Goal: Feedback & Contribution: Leave review/rating

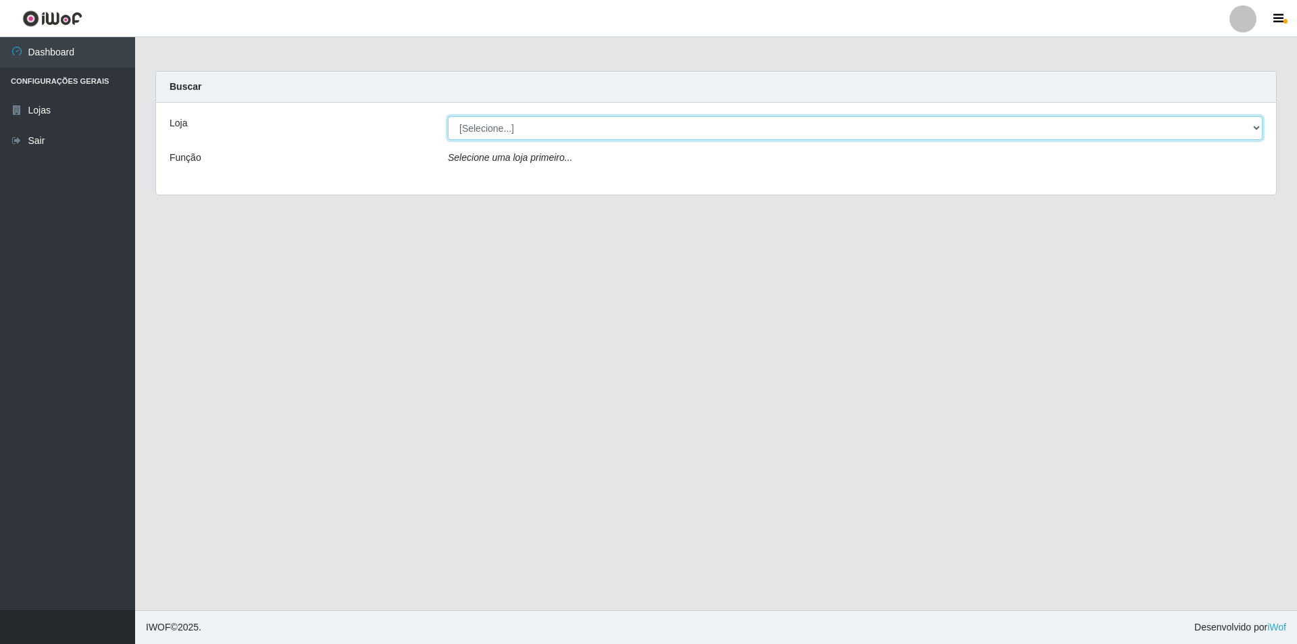
click at [490, 125] on select "[Selecione...] Extrabom - Loja 16 [GEOGRAPHIC_DATA]" at bounding box center [855, 128] width 815 height 24
select select "450"
click at [448, 116] on select "[Selecione...] Extrabom - Loja 16 [GEOGRAPHIC_DATA]" at bounding box center [855, 128] width 815 height 24
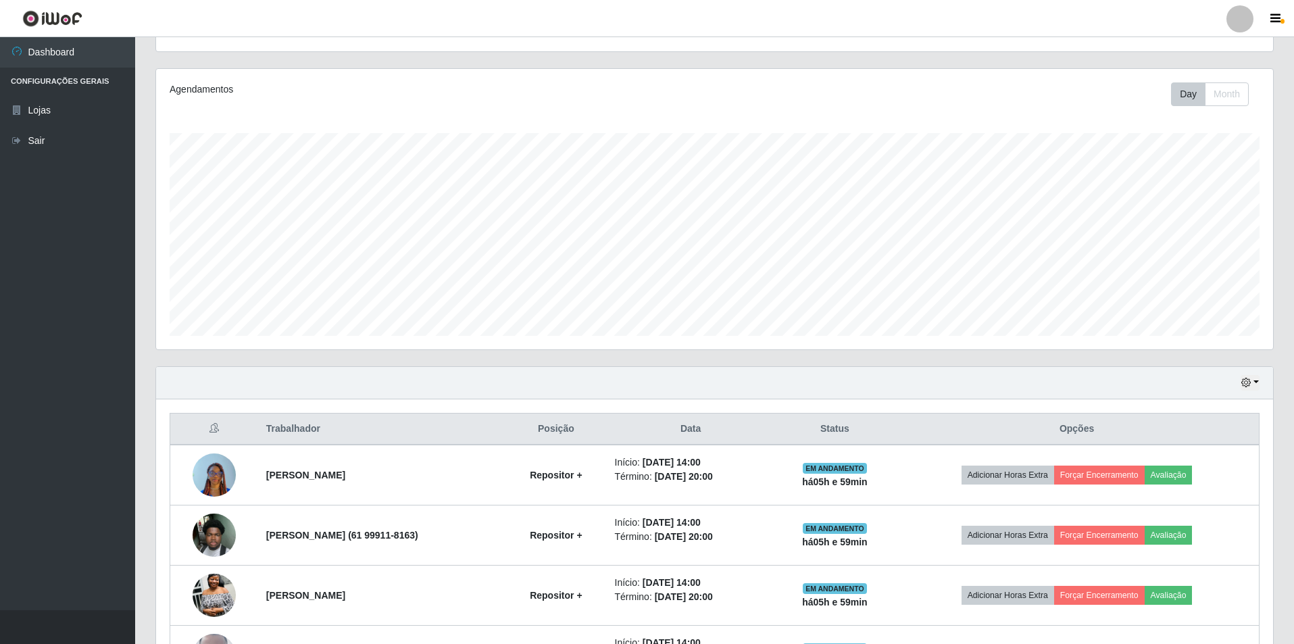
scroll to position [253, 0]
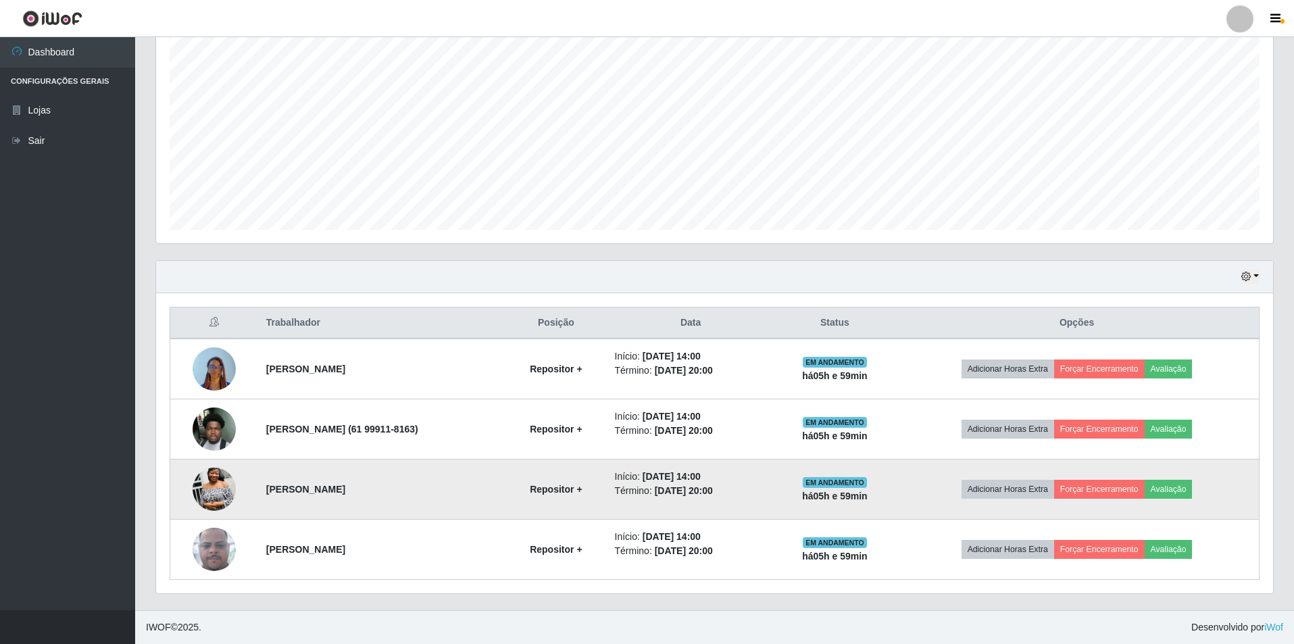
click at [208, 481] on img at bounding box center [214, 488] width 43 height 57
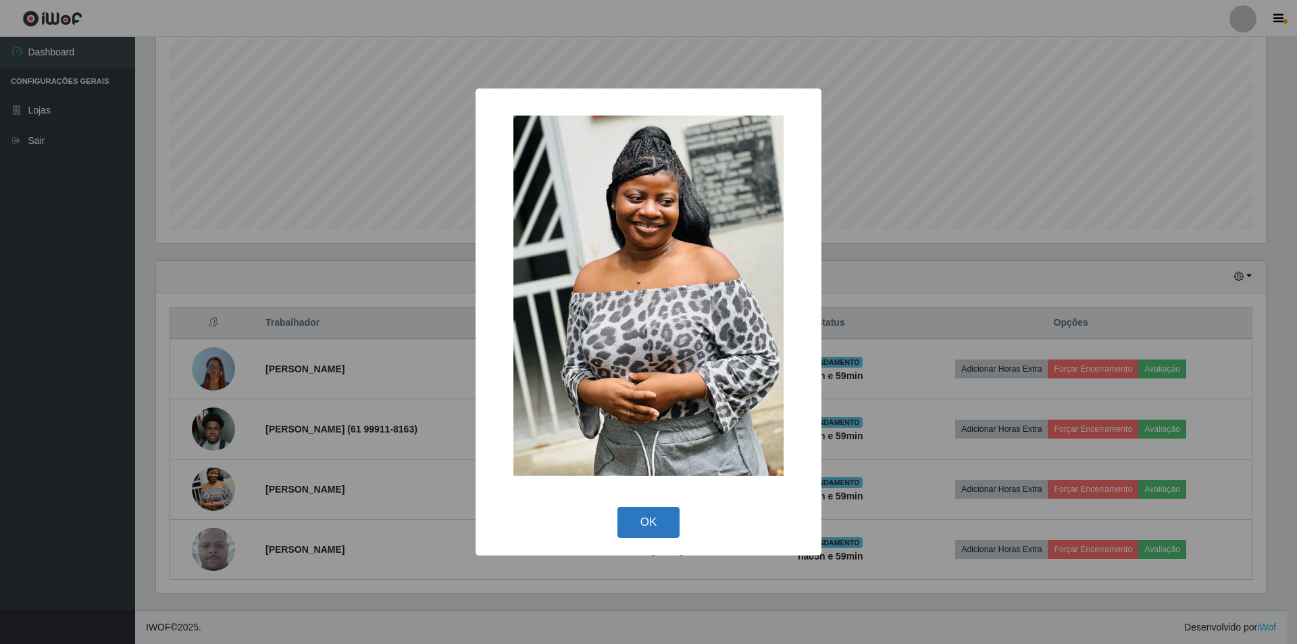
click at [651, 523] on button "OK" at bounding box center [648, 523] width 63 height 32
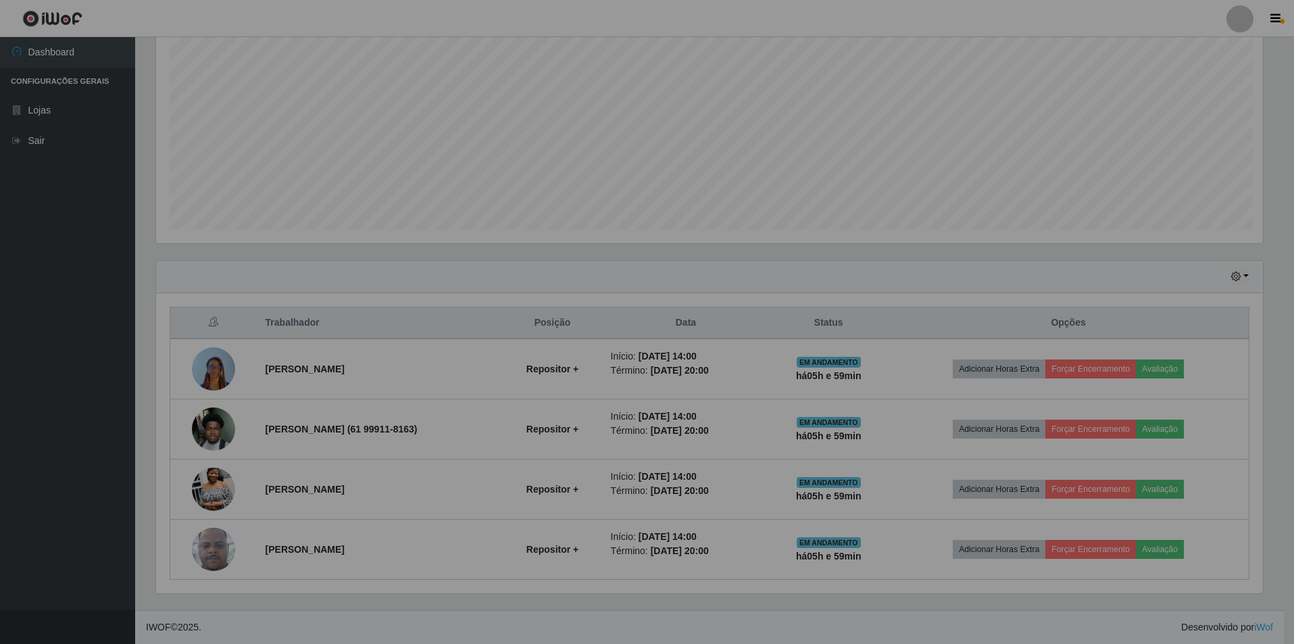
scroll to position [280, 1117]
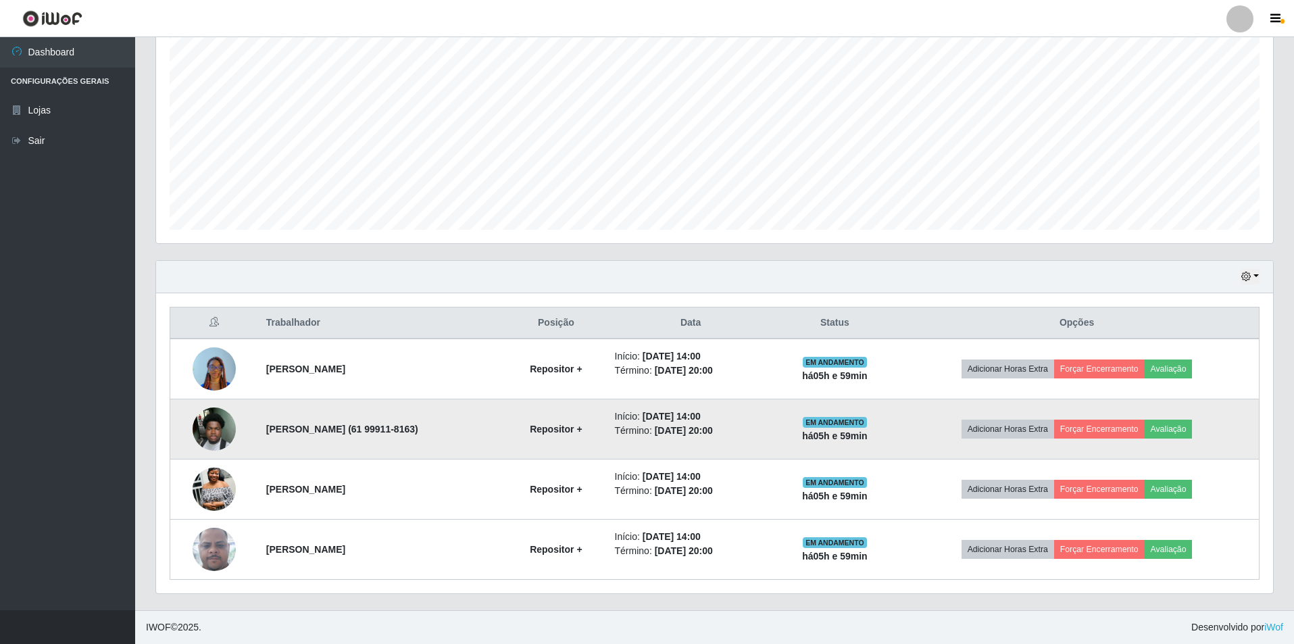
click at [209, 440] on img at bounding box center [214, 428] width 43 height 77
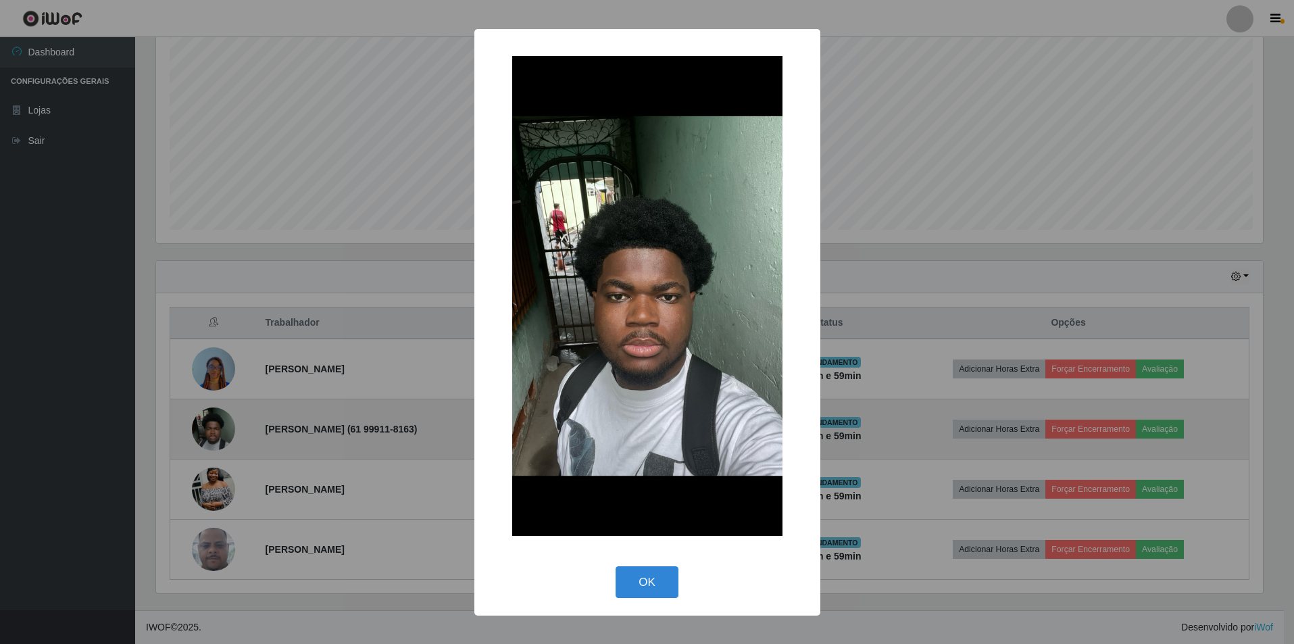
scroll to position [280, 1110]
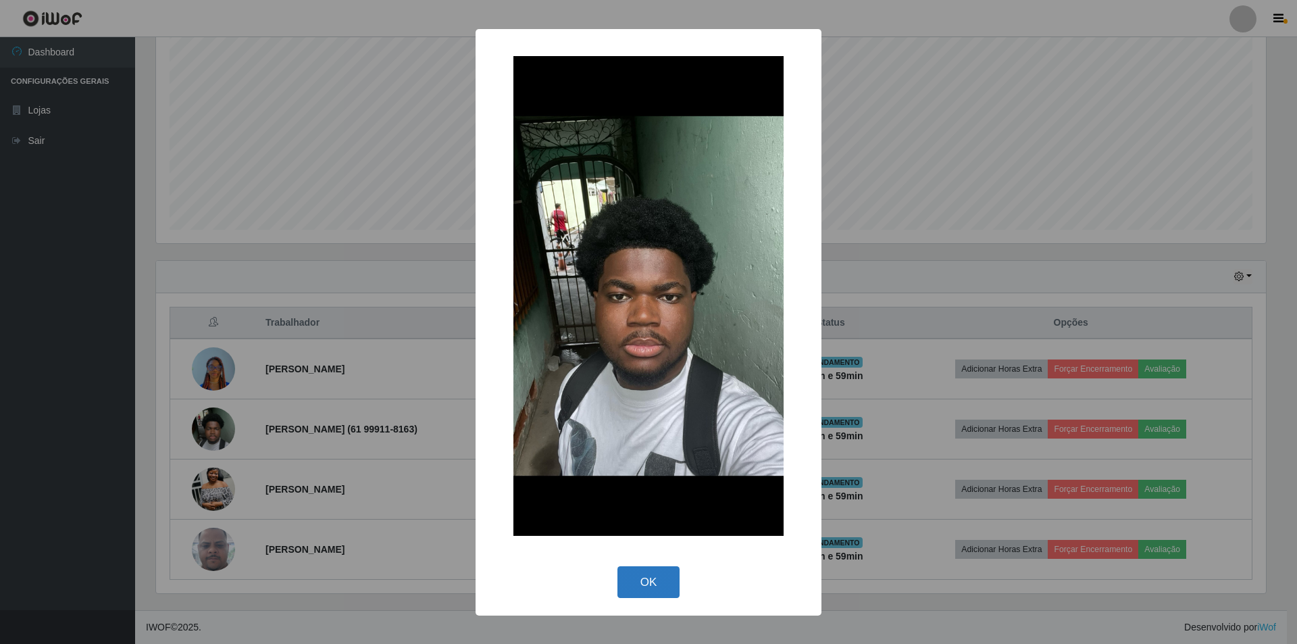
click at [652, 575] on button "OK" at bounding box center [648, 582] width 63 height 32
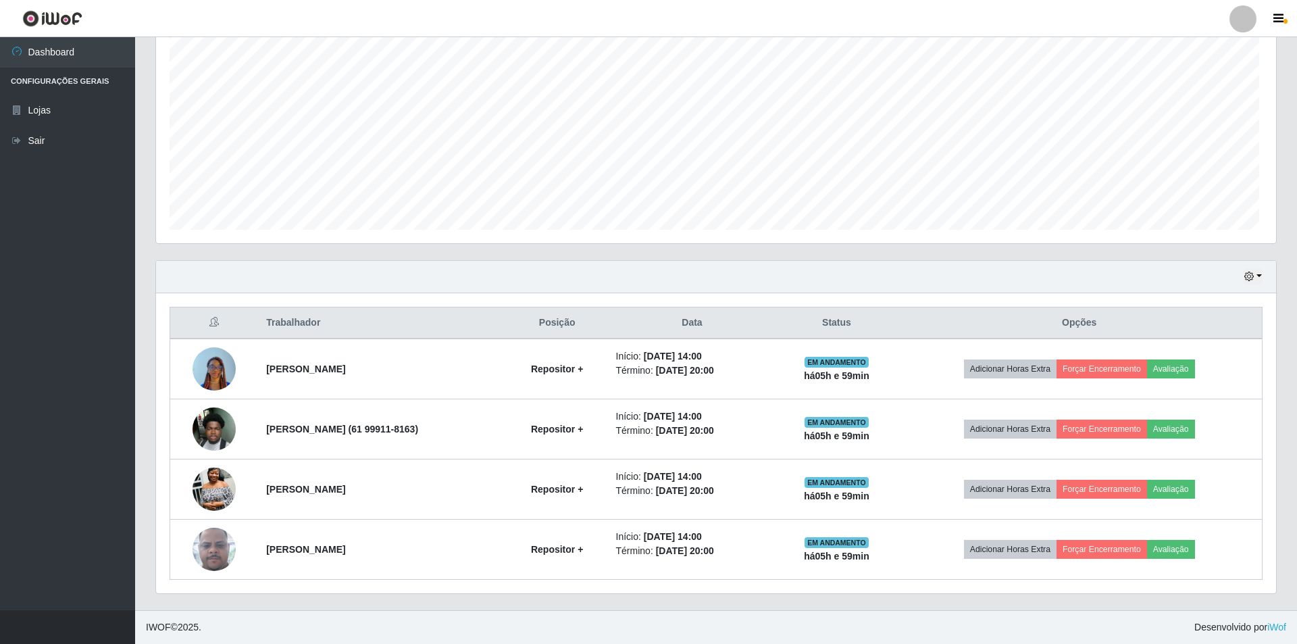
scroll to position [280, 1117]
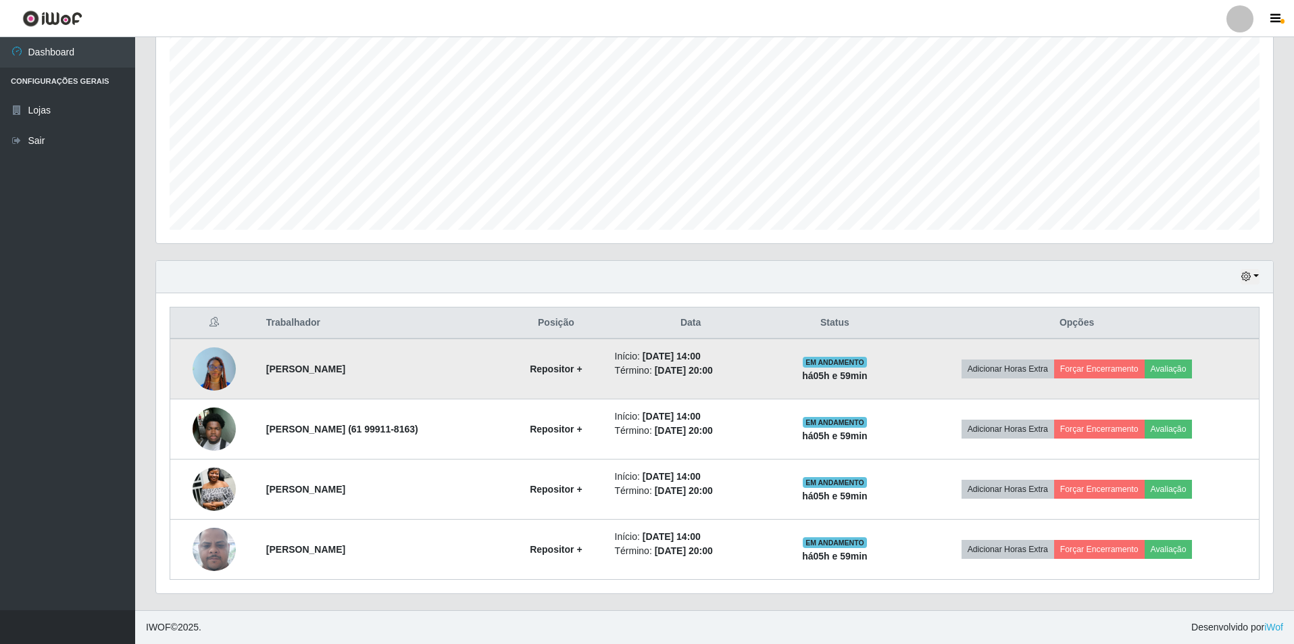
click at [202, 367] on img at bounding box center [214, 369] width 43 height 74
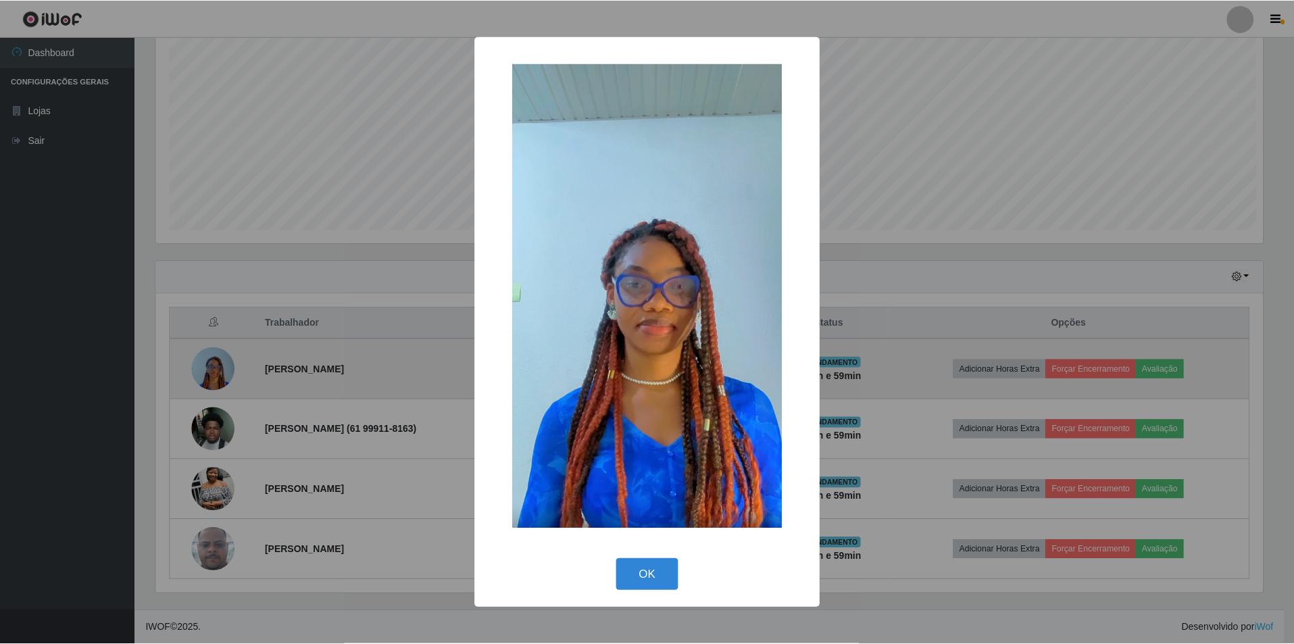
scroll to position [280, 1110]
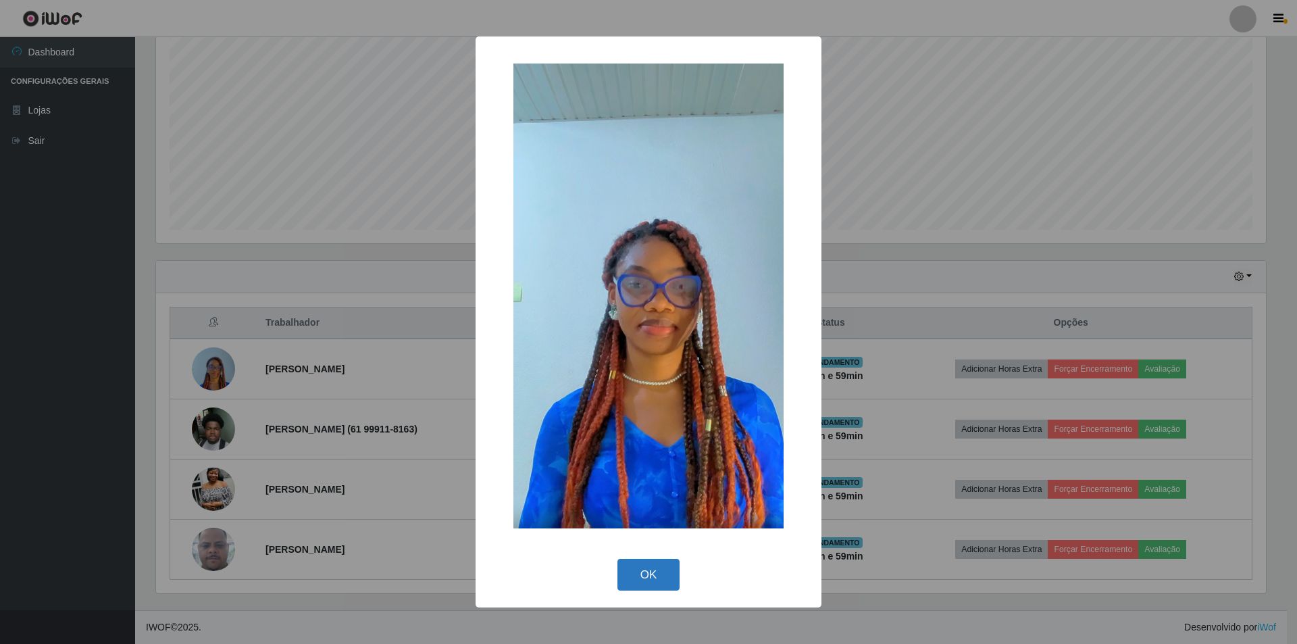
click at [659, 572] on button "OK" at bounding box center [648, 575] width 63 height 32
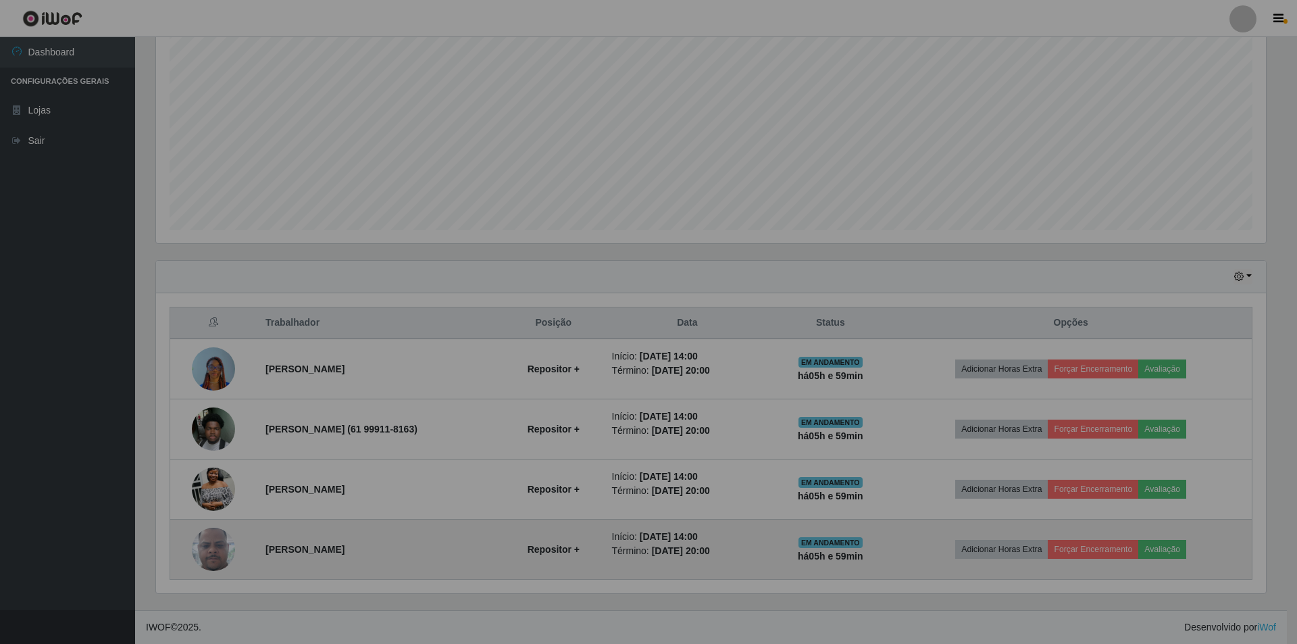
scroll to position [280, 1117]
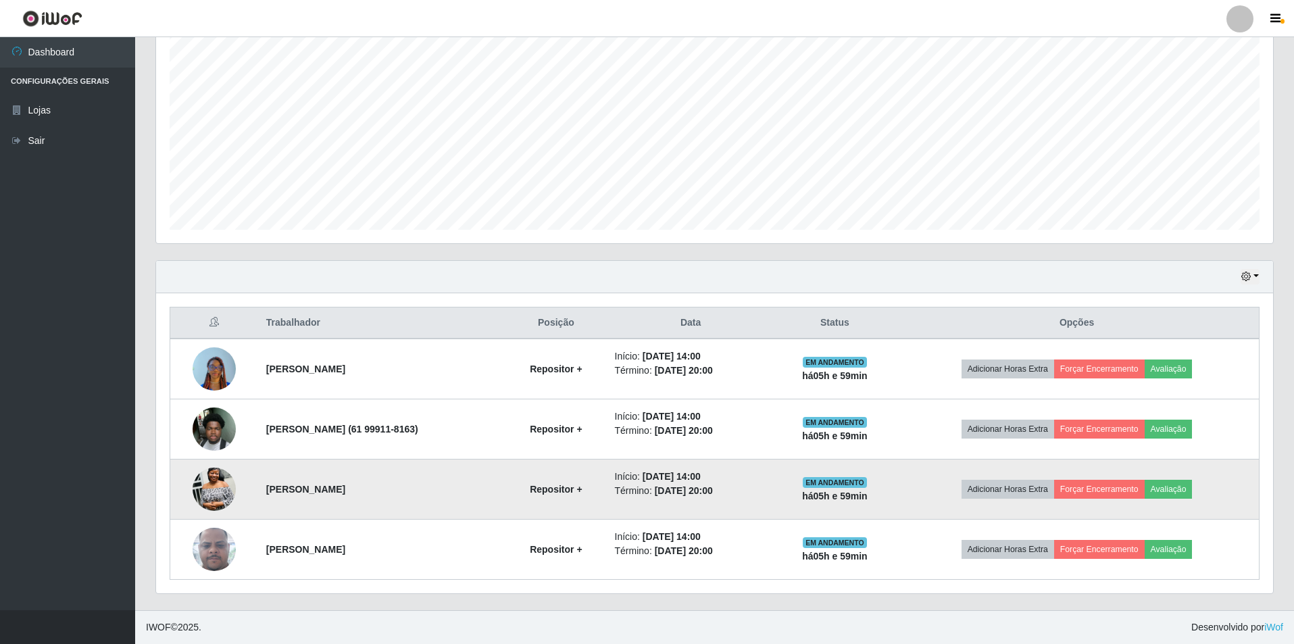
drag, startPoint x: 465, startPoint y: 494, endPoint x: 248, endPoint y: 493, distance: 217.5
click at [258, 493] on td "[PERSON_NAME]" at bounding box center [381, 489] width 247 height 60
click at [278, 500] on td "[PERSON_NAME]" at bounding box center [381, 489] width 247 height 60
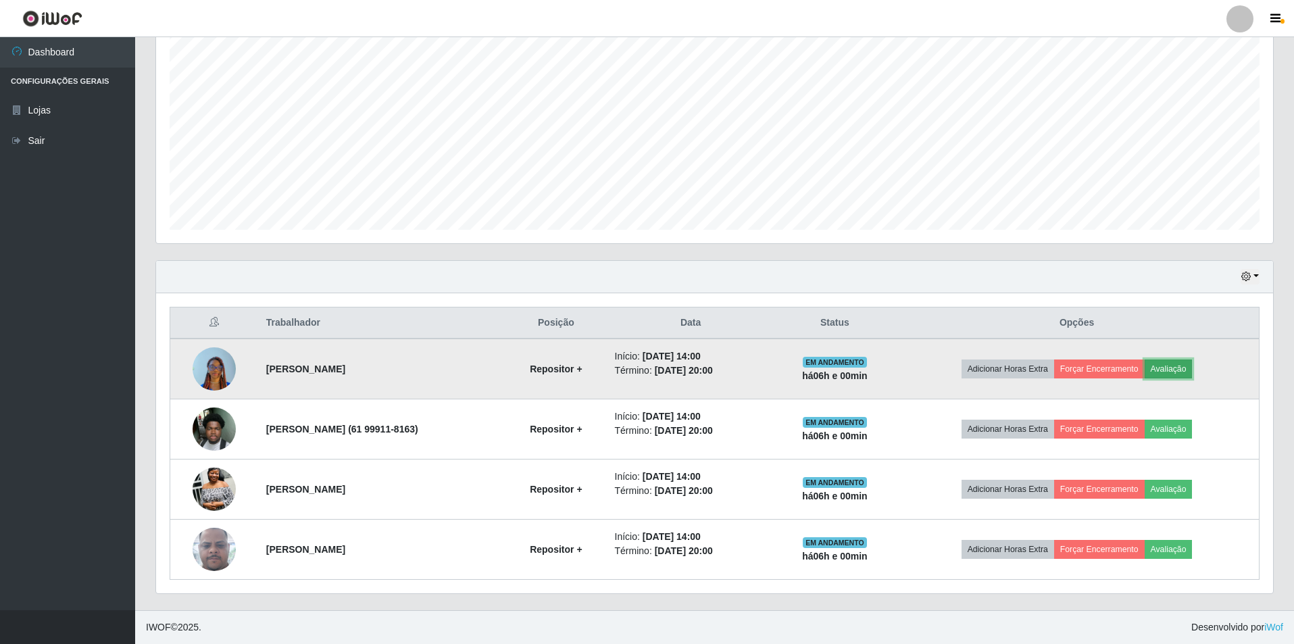
click at [1192, 371] on button "Avaliação" at bounding box center [1168, 368] width 48 height 19
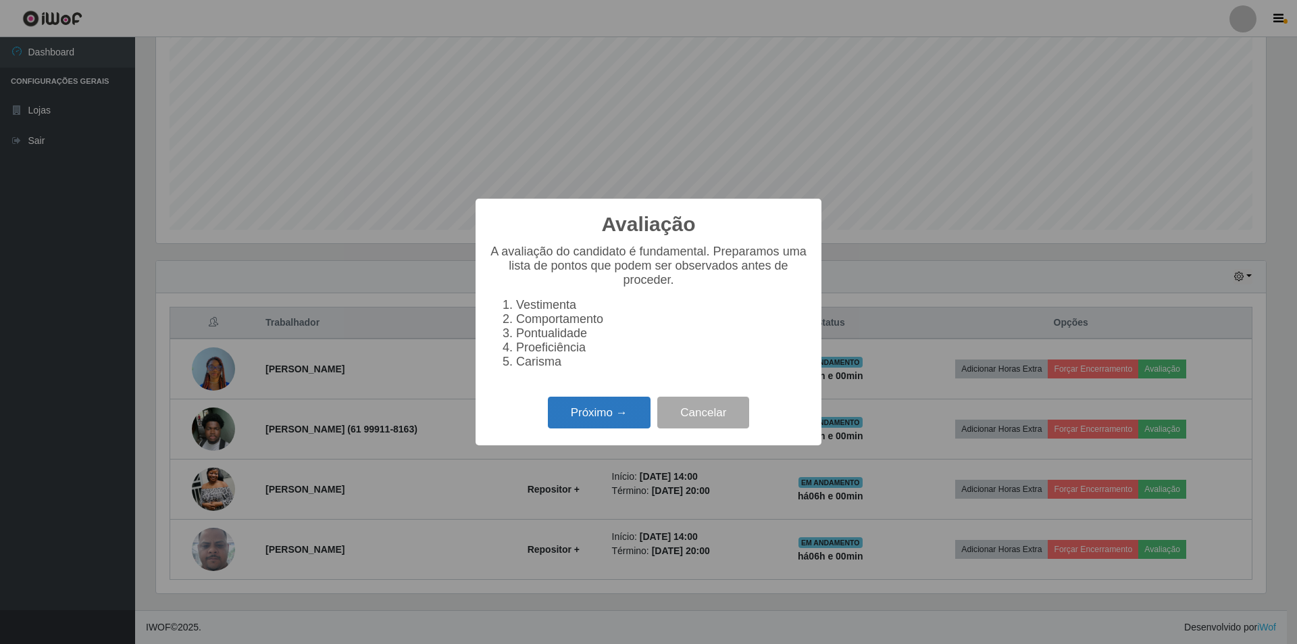
click at [582, 420] on button "Próximo →" at bounding box center [599, 413] width 103 height 32
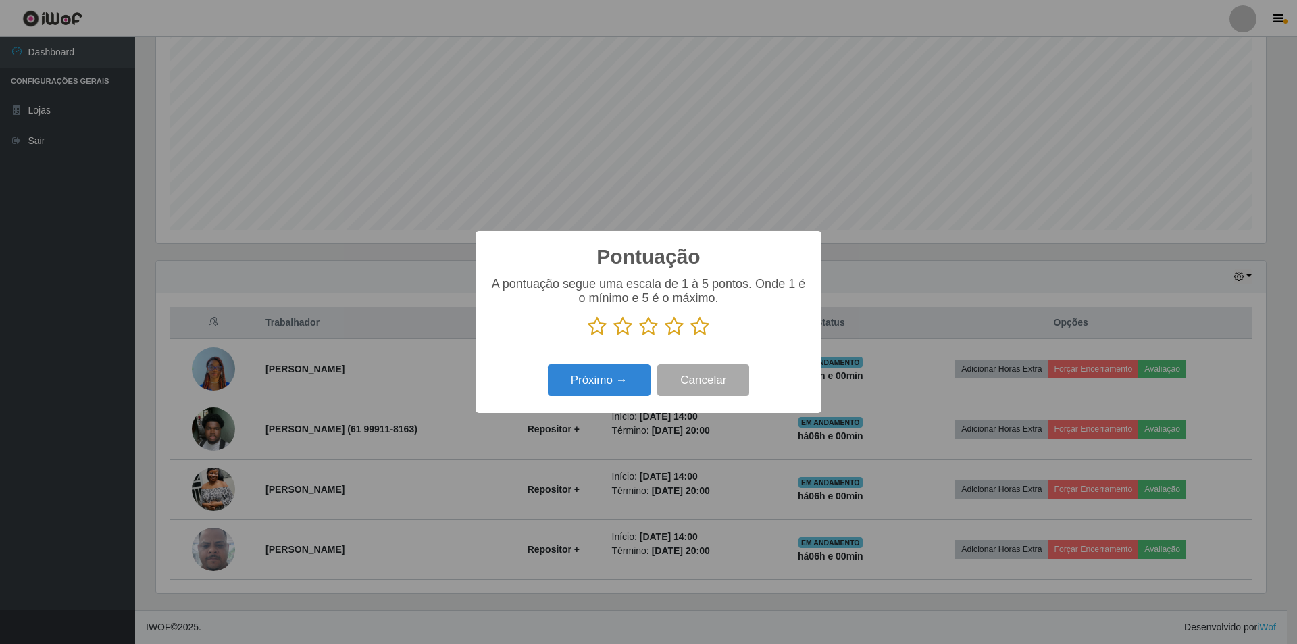
click at [700, 332] on icon at bounding box center [699, 326] width 19 height 20
click at [690, 336] on input "radio" at bounding box center [690, 336] width 0 height 0
click at [583, 385] on button "Próximo →" at bounding box center [599, 380] width 103 height 32
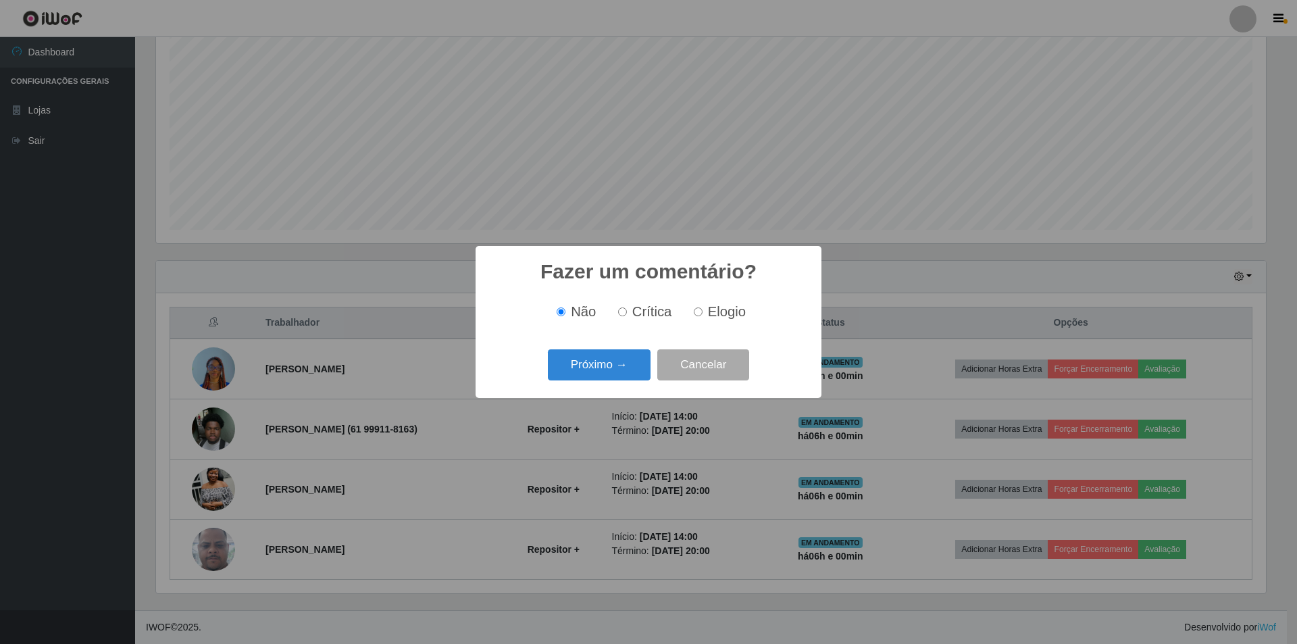
click at [696, 314] on input "Elogio" at bounding box center [698, 311] width 9 height 9
radio input "true"
click at [610, 362] on button "Próximo →" at bounding box center [599, 365] width 103 height 32
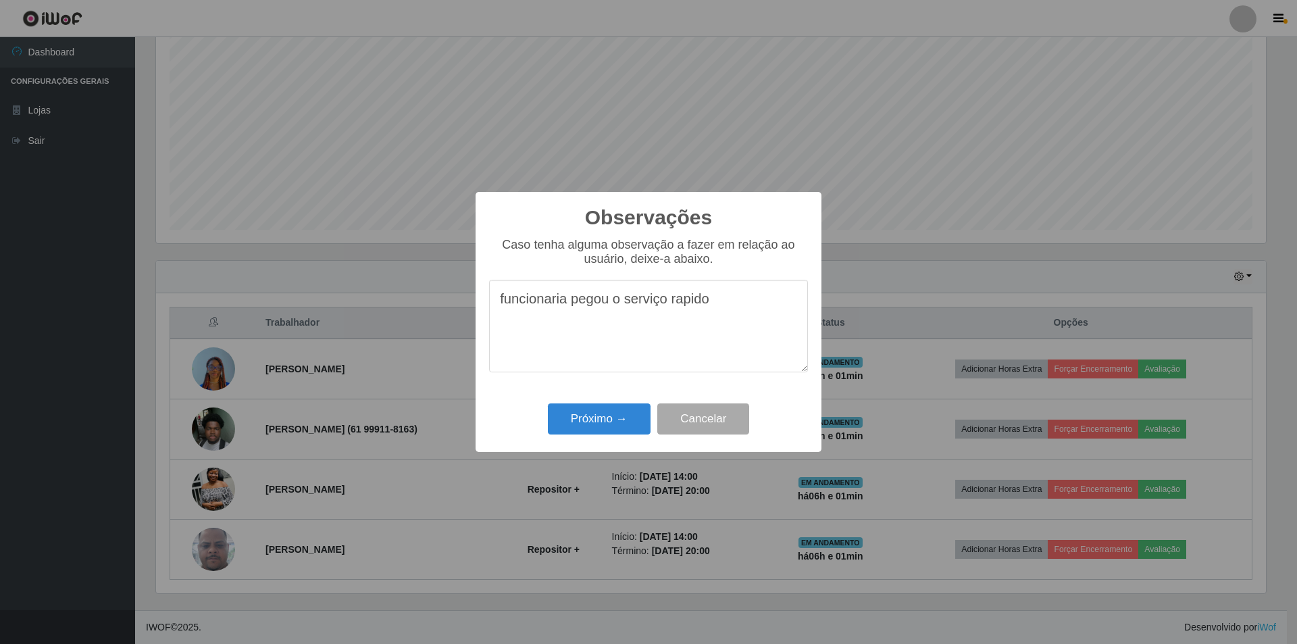
click at [699, 311] on textarea "funcionaria pegou o serviço rapido" at bounding box center [648, 326] width 319 height 93
type textarea "funcionaria pegou o serviço rápido"
click at [598, 417] on button "Próximo →" at bounding box center [599, 419] width 103 height 32
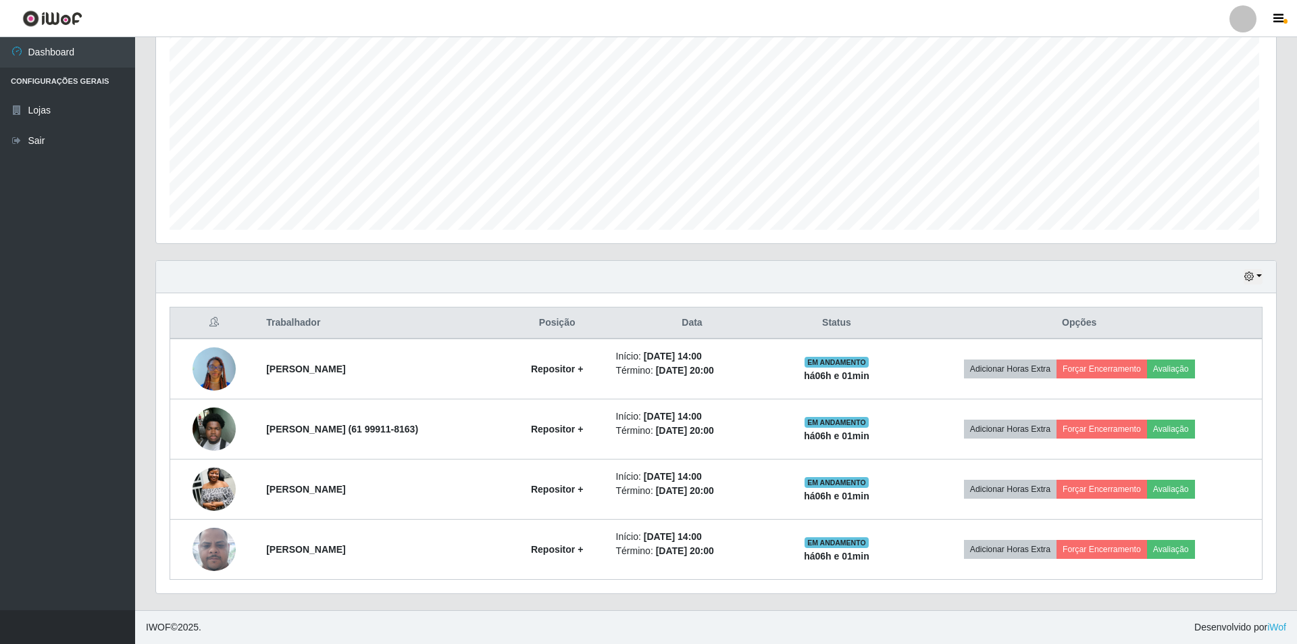
scroll to position [280, 1117]
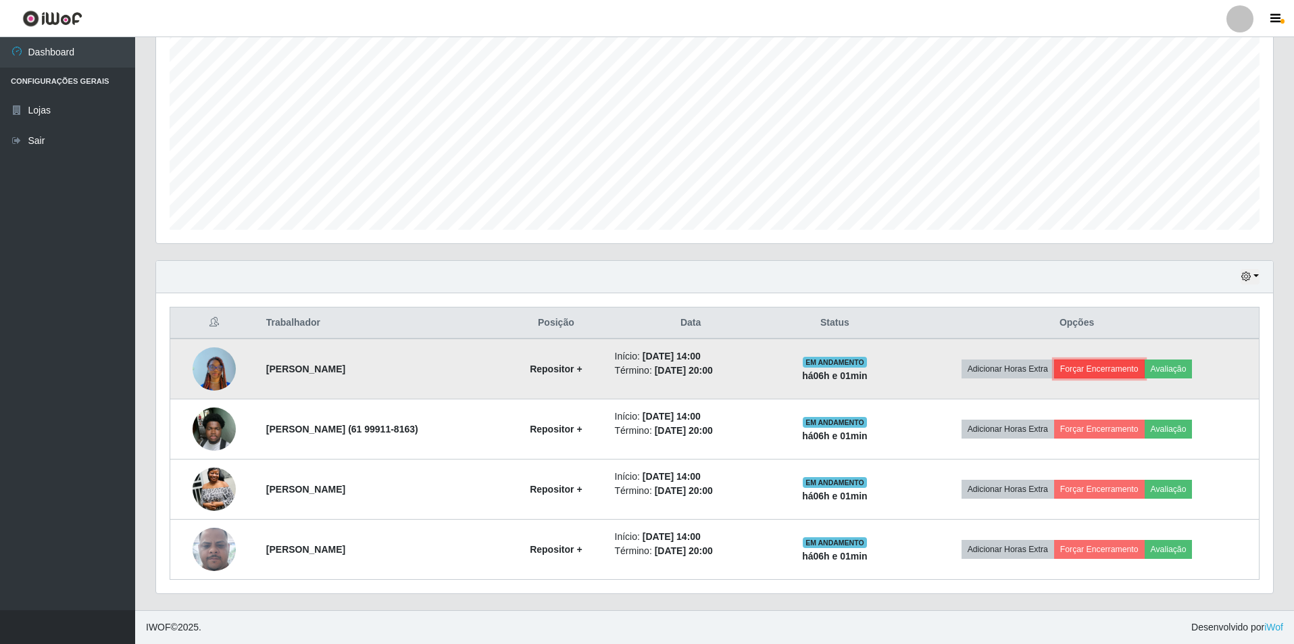
click at [1121, 370] on button "Forçar Encerramento" at bounding box center [1099, 368] width 91 height 19
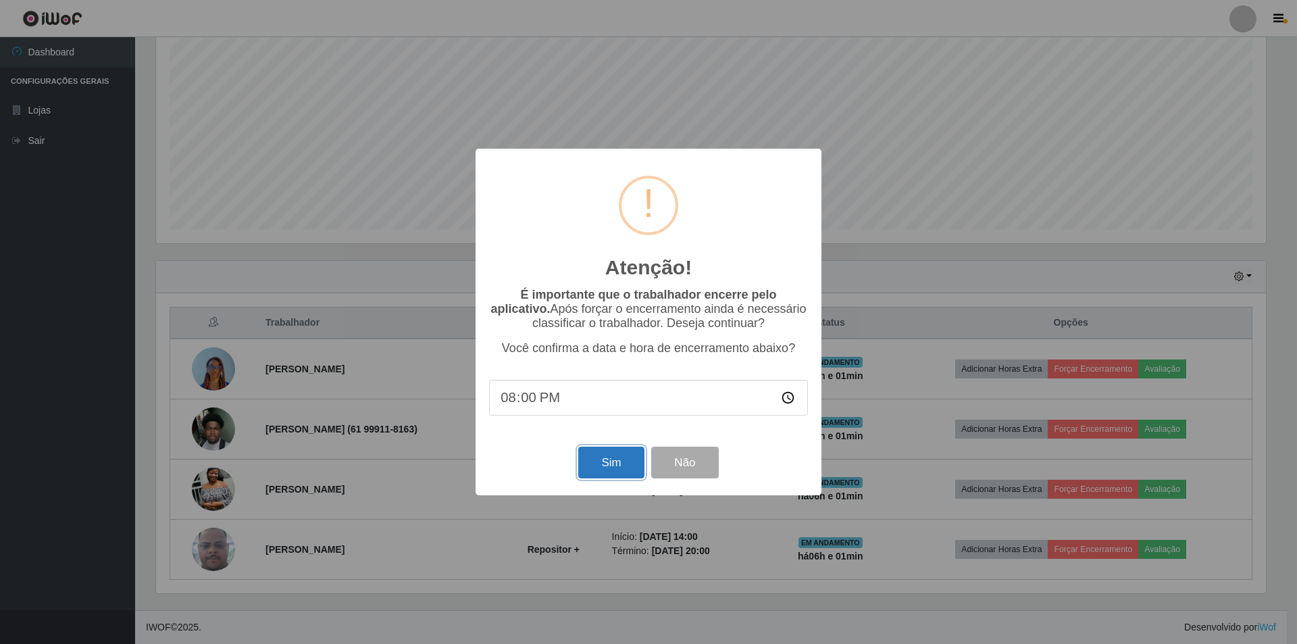
click at [601, 478] on button "Sim" at bounding box center [611, 463] width 66 height 32
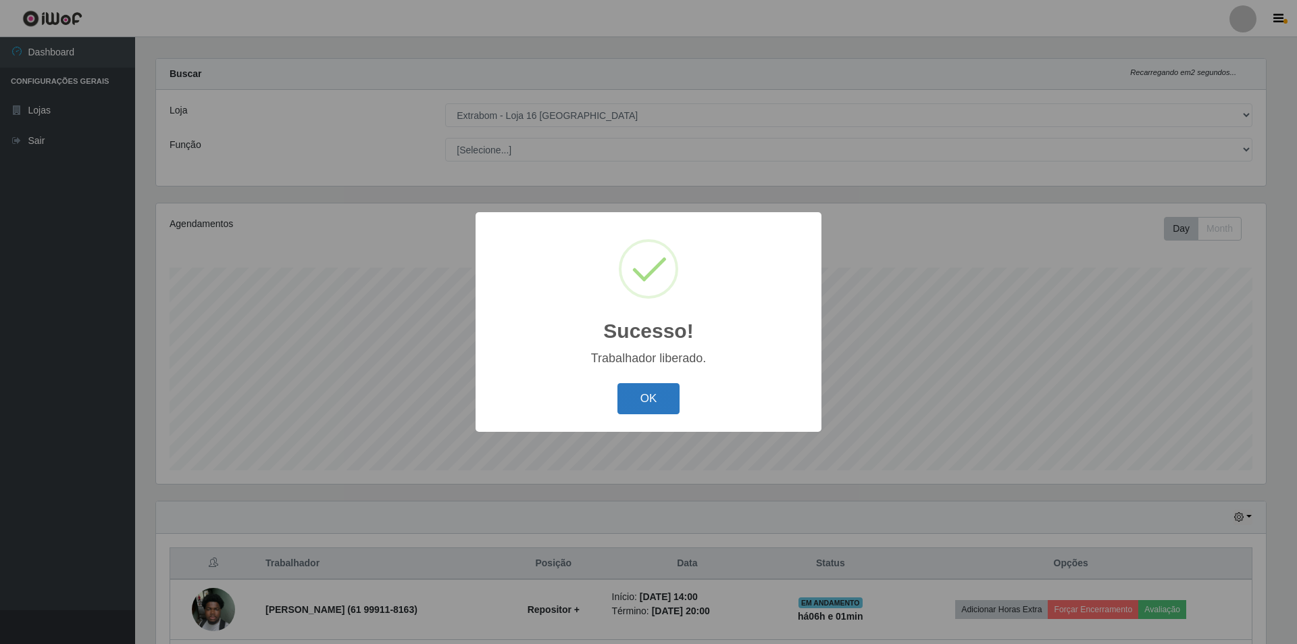
click at [629, 398] on button "OK" at bounding box center [648, 399] width 63 height 32
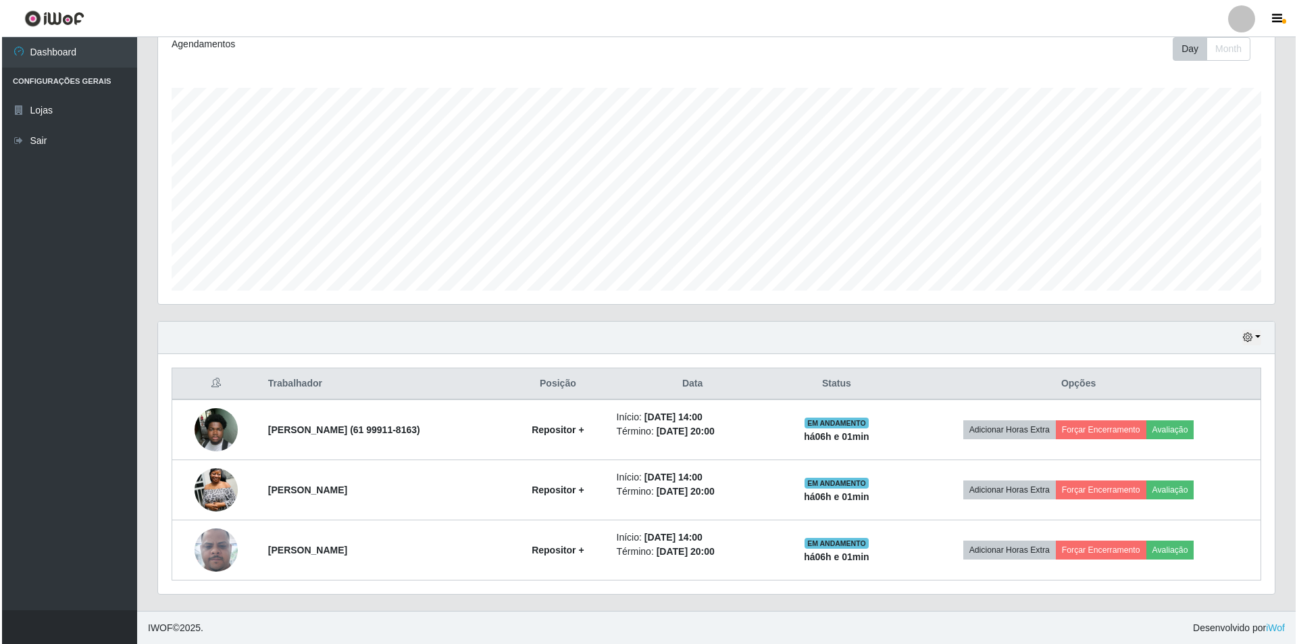
scroll to position [193, 0]
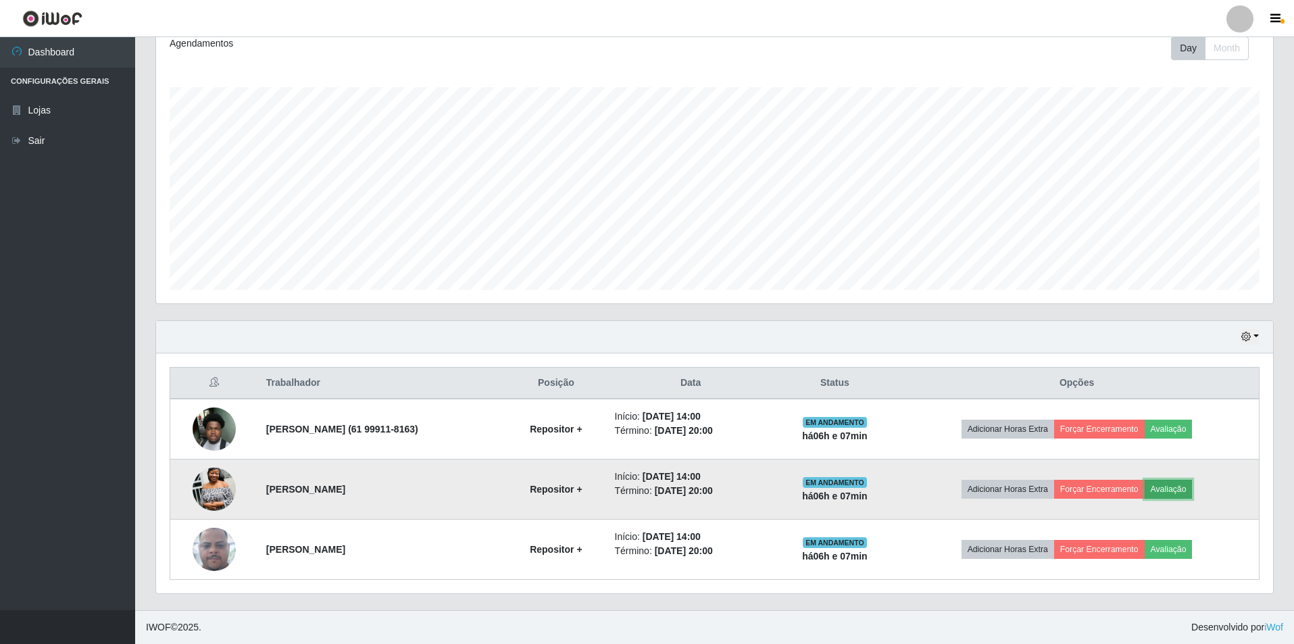
click at [1186, 493] on button "Avaliação" at bounding box center [1168, 489] width 48 height 19
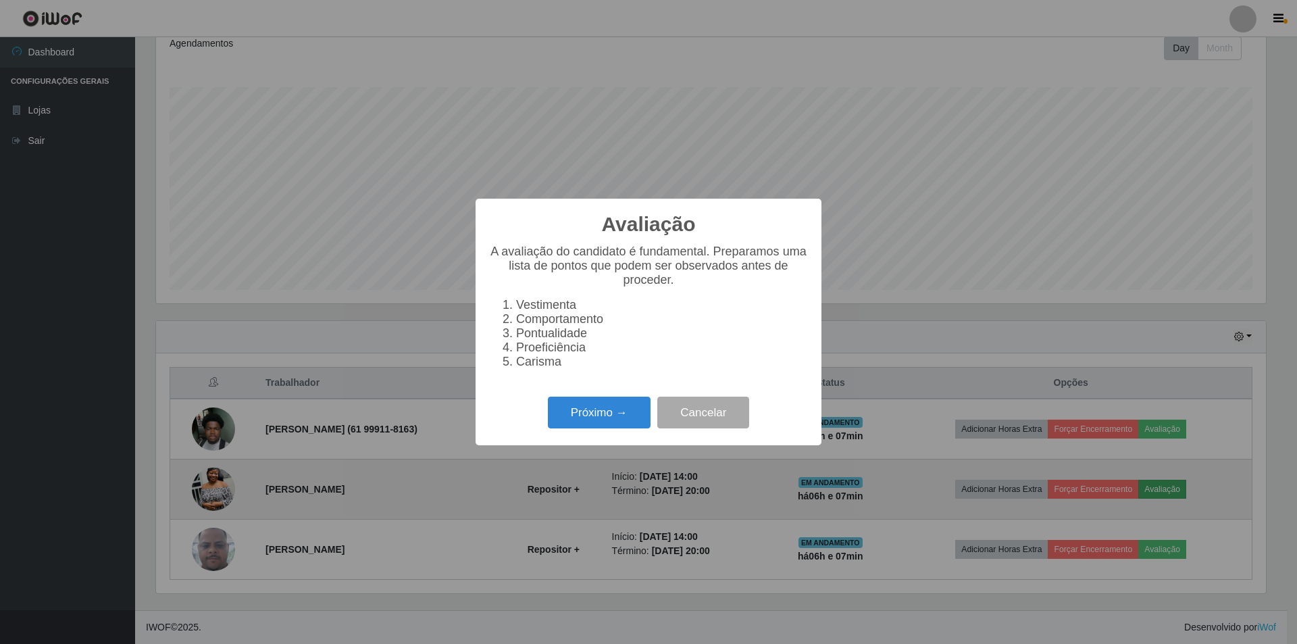
scroll to position [280, 1110]
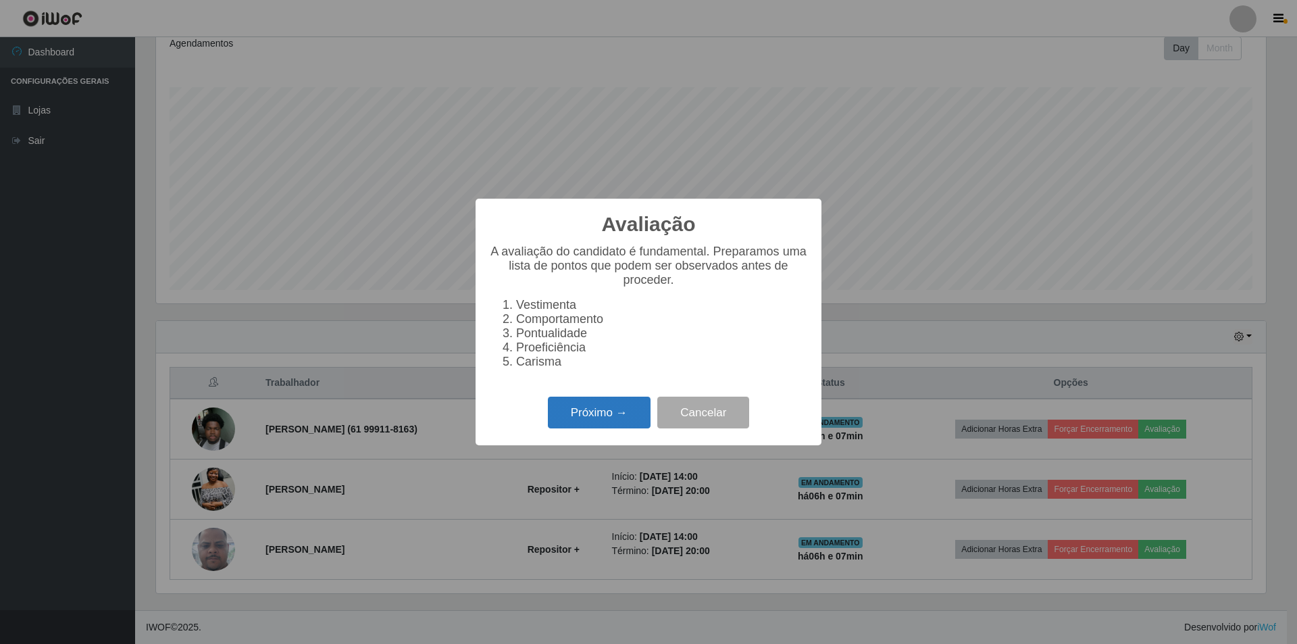
click at [599, 409] on button "Próximo →" at bounding box center [599, 413] width 103 height 32
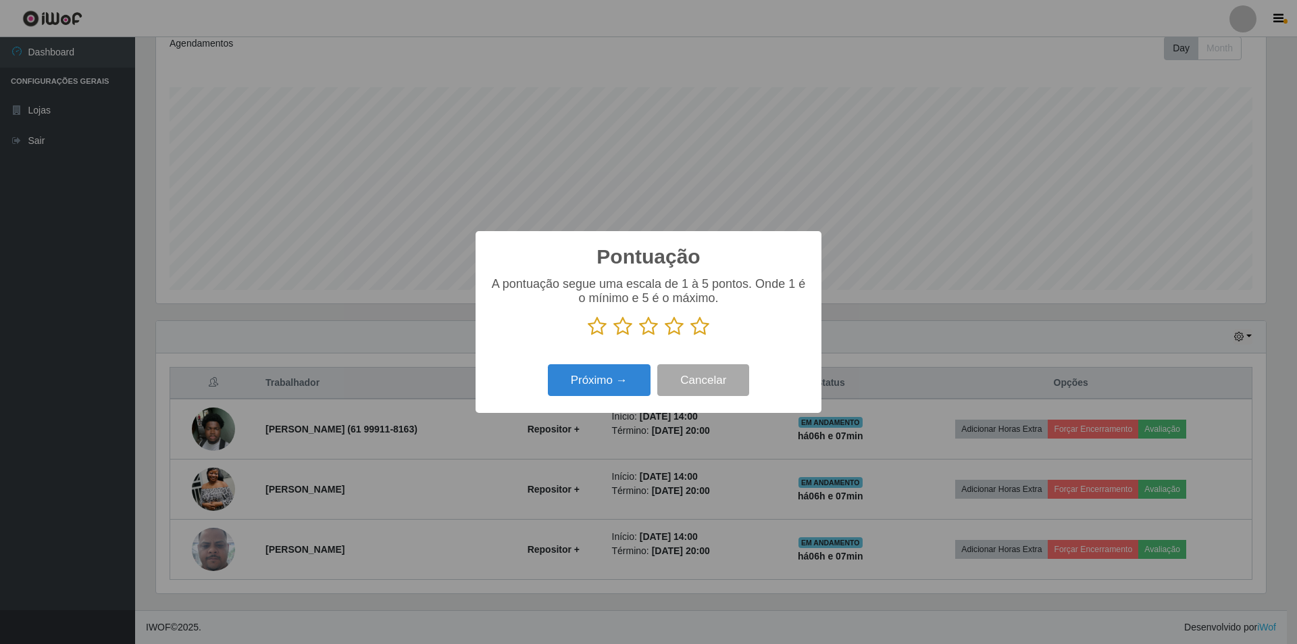
click at [701, 331] on icon at bounding box center [699, 326] width 19 height 20
click at [690, 336] on input "radio" at bounding box center [690, 336] width 0 height 0
click at [594, 388] on button "Próximo →" at bounding box center [599, 380] width 103 height 32
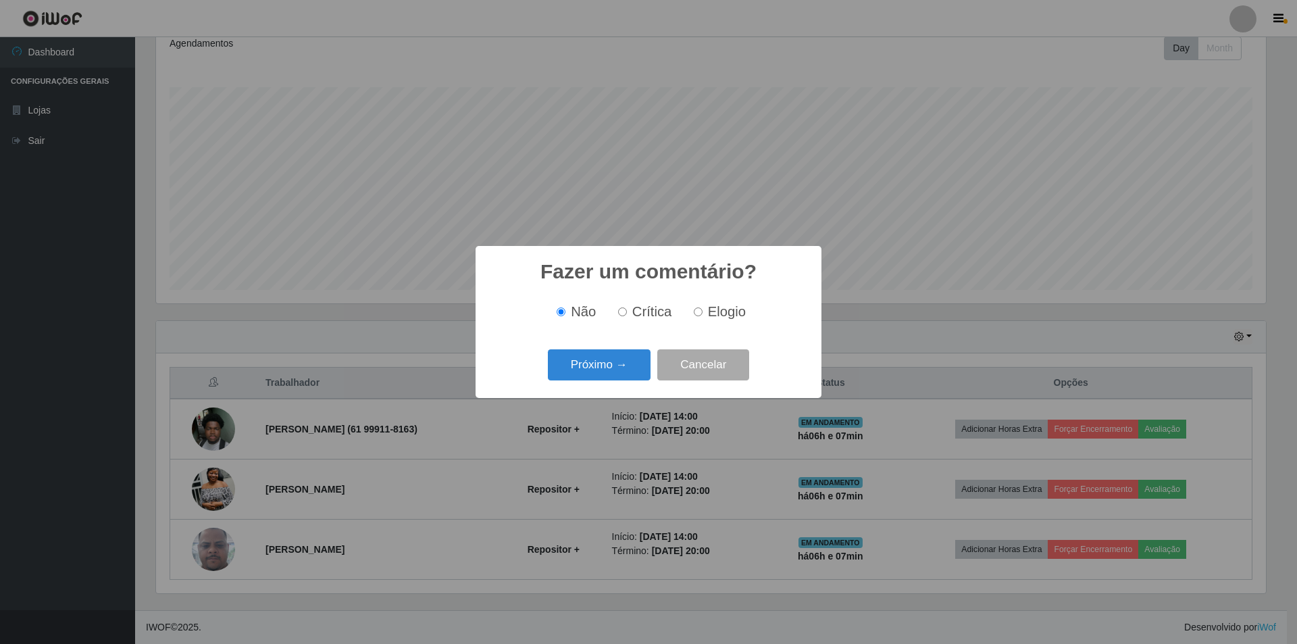
click at [696, 313] on input "Elogio" at bounding box center [698, 311] width 9 height 9
radio input "true"
click at [594, 370] on button "Próximo →" at bounding box center [599, 365] width 103 height 32
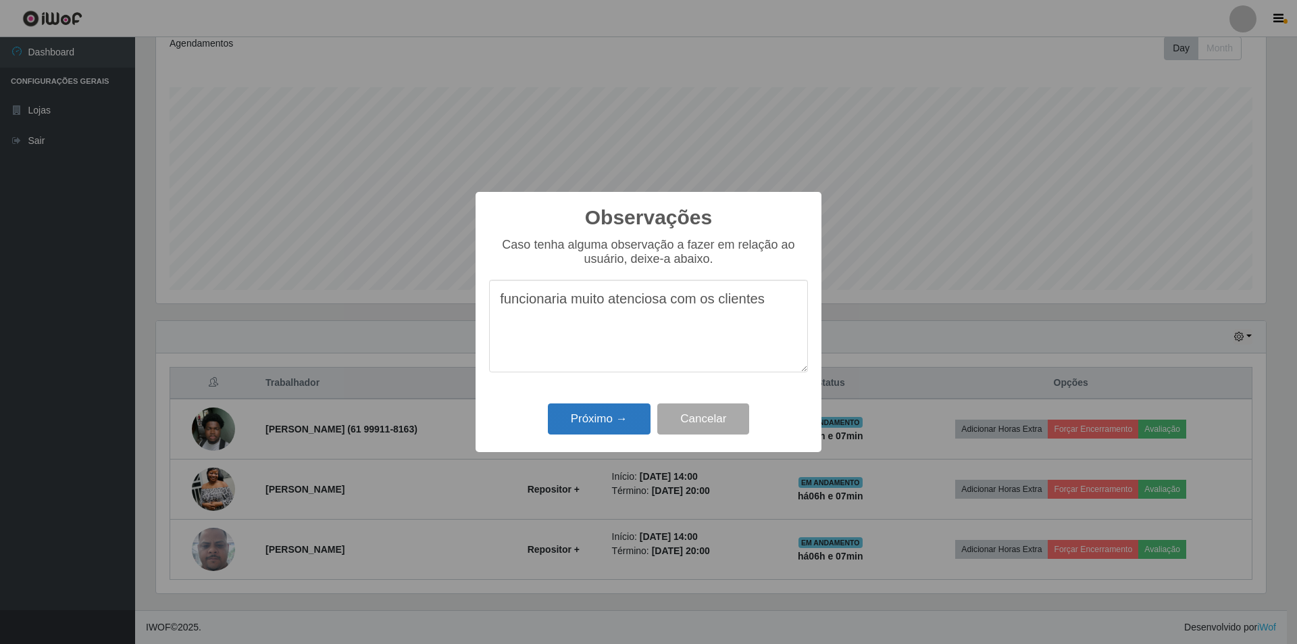
type textarea "funcionaria muito atenciosa com os clientes"
click at [596, 428] on button "Próximo →" at bounding box center [599, 419] width 103 height 32
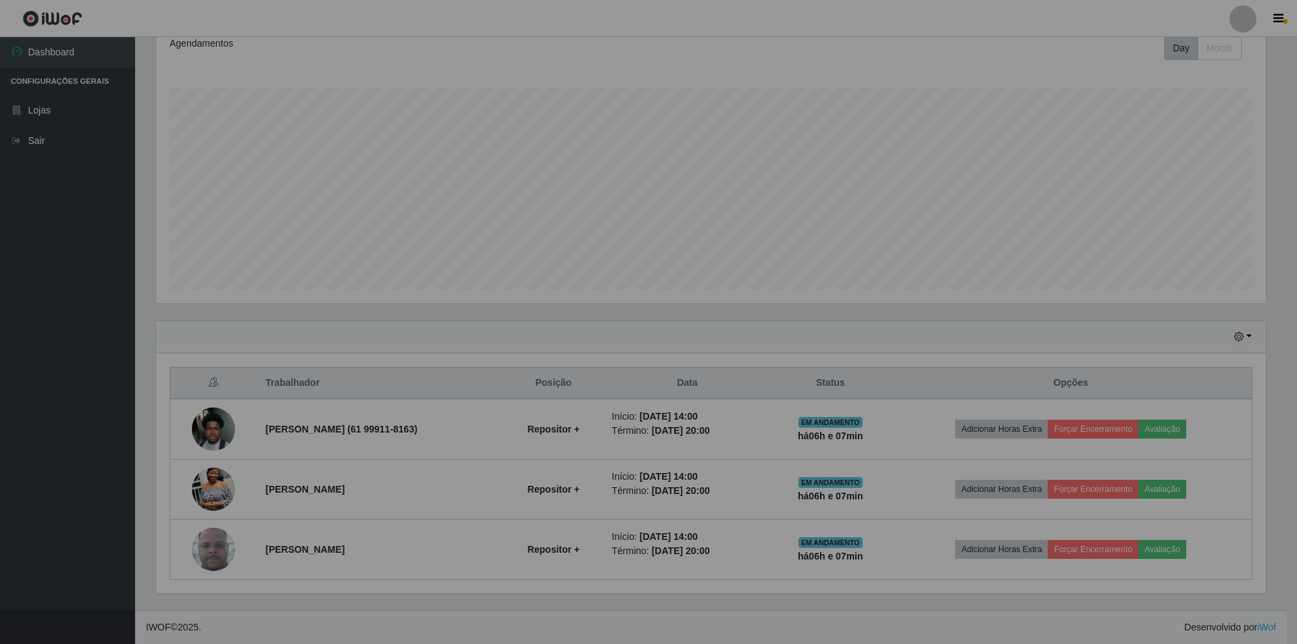
scroll to position [280, 1117]
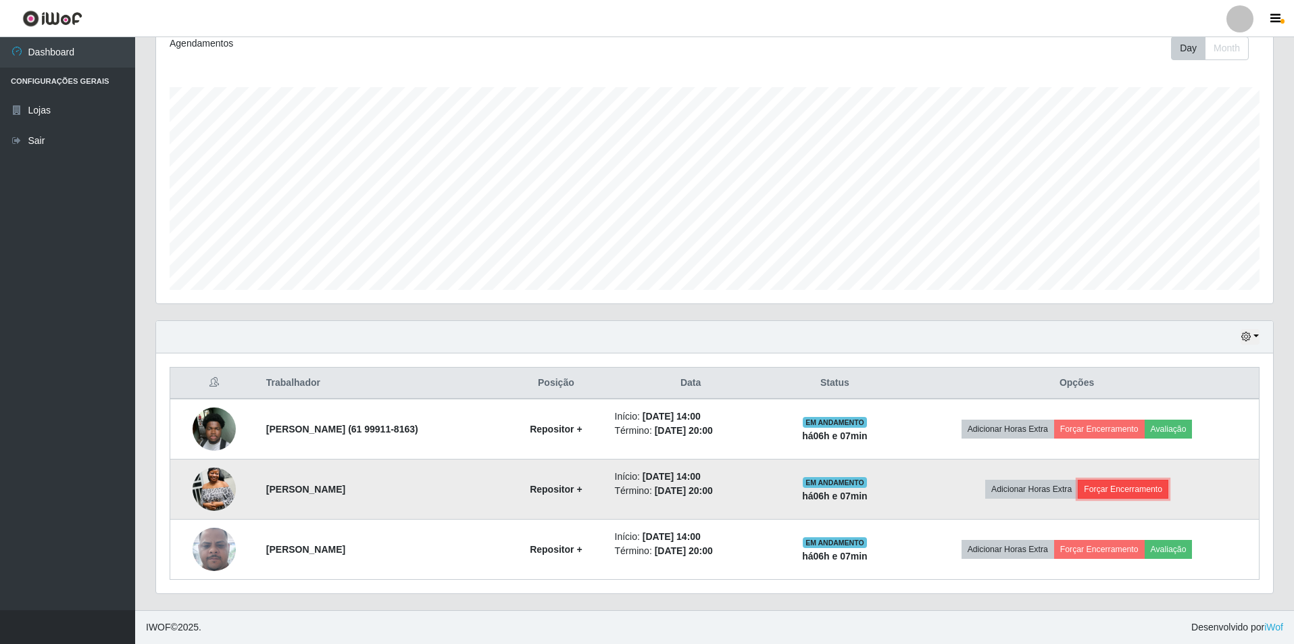
click at [1132, 489] on button "Forçar Encerramento" at bounding box center [1123, 489] width 91 height 19
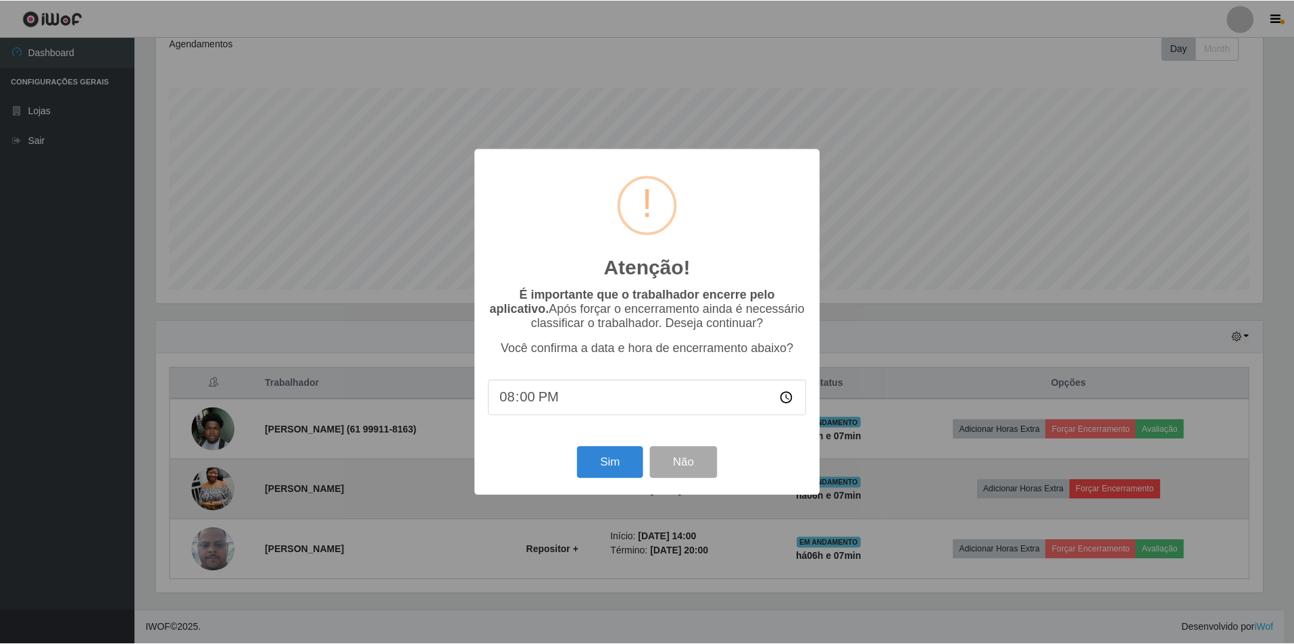
scroll to position [280, 1110]
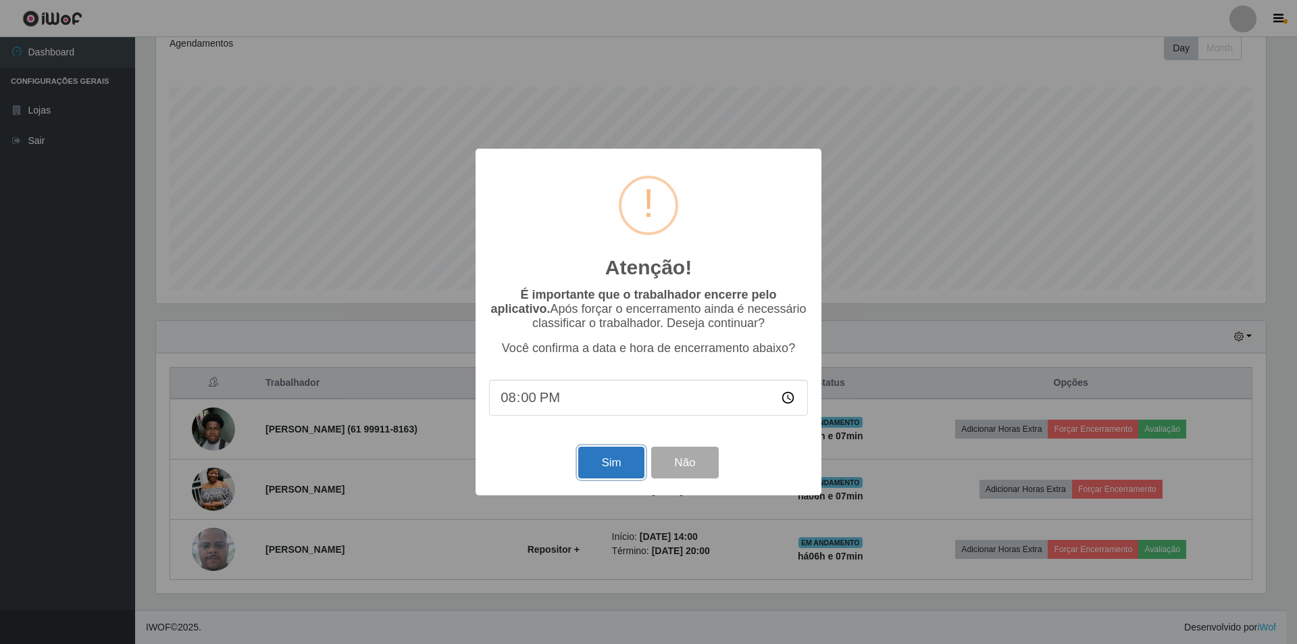
click at [601, 461] on button "Sim" at bounding box center [611, 463] width 66 height 32
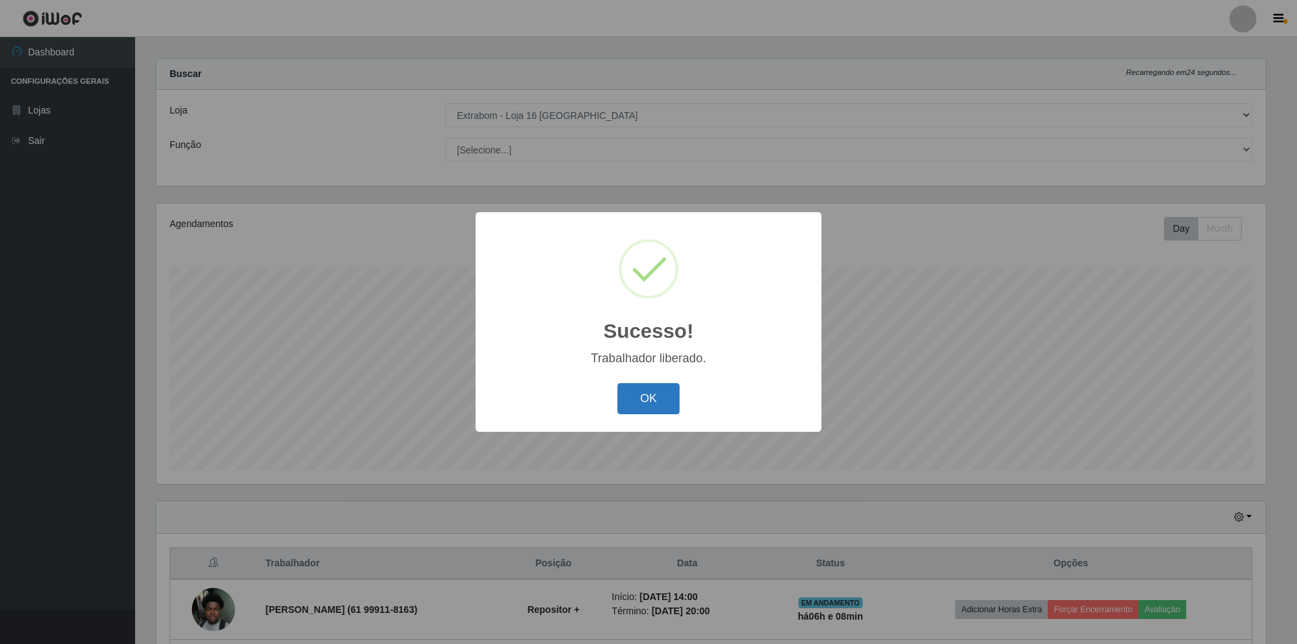
click at [632, 386] on button "OK" at bounding box center [648, 399] width 63 height 32
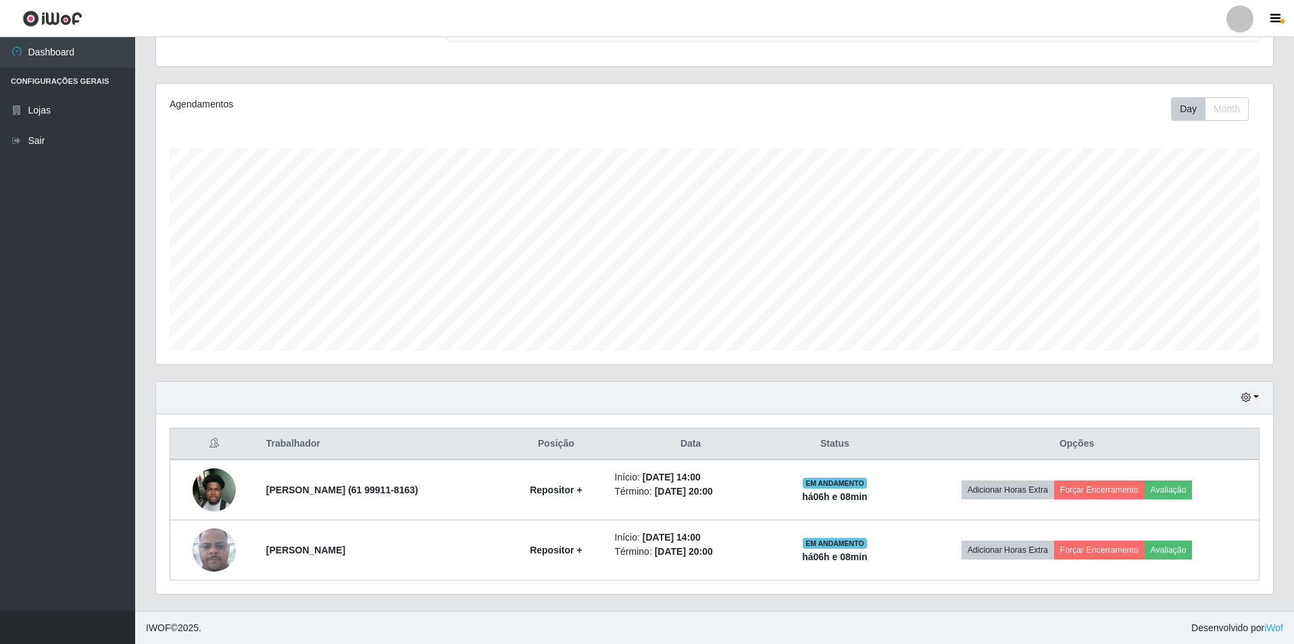
scroll to position [133, 0]
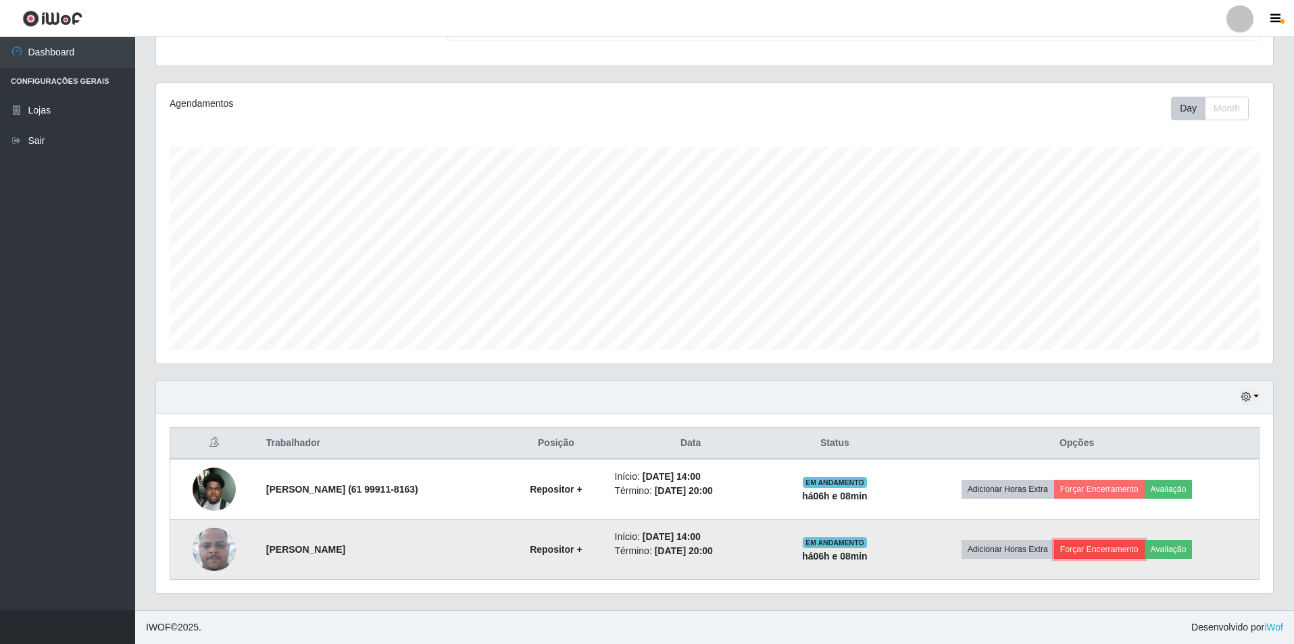
click at [1113, 556] on button "Forçar Encerramento" at bounding box center [1099, 549] width 91 height 19
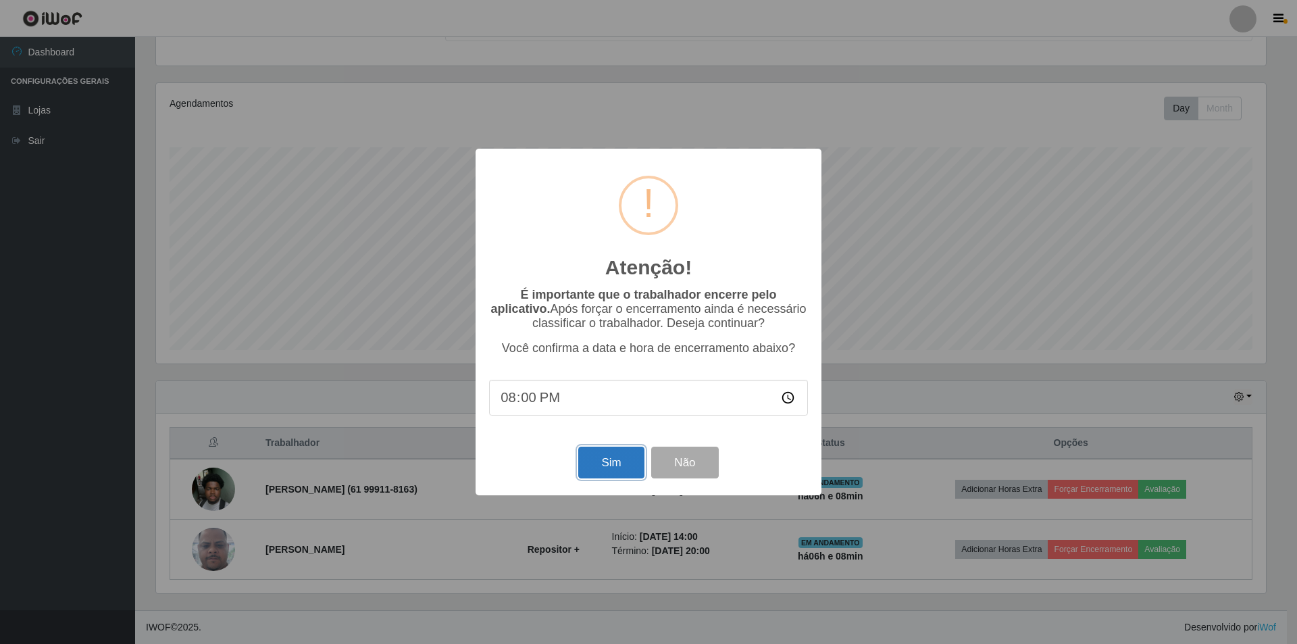
click at [605, 472] on button "Sim" at bounding box center [611, 463] width 66 height 32
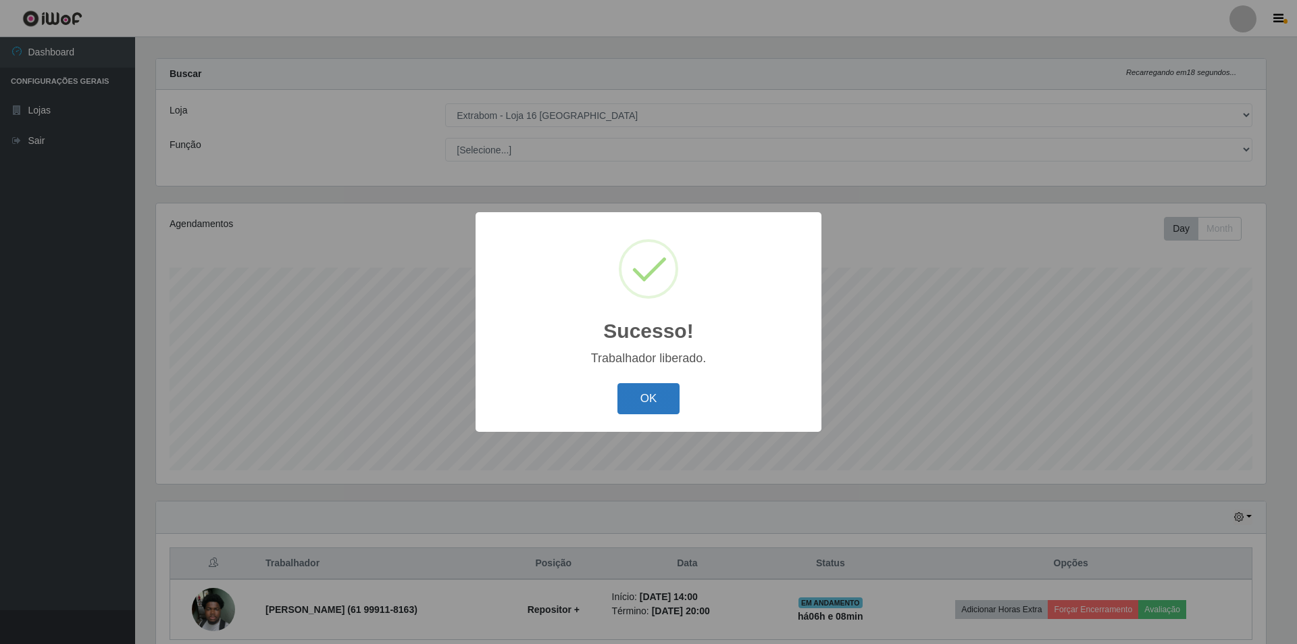
click at [667, 401] on button "OK" at bounding box center [648, 399] width 63 height 32
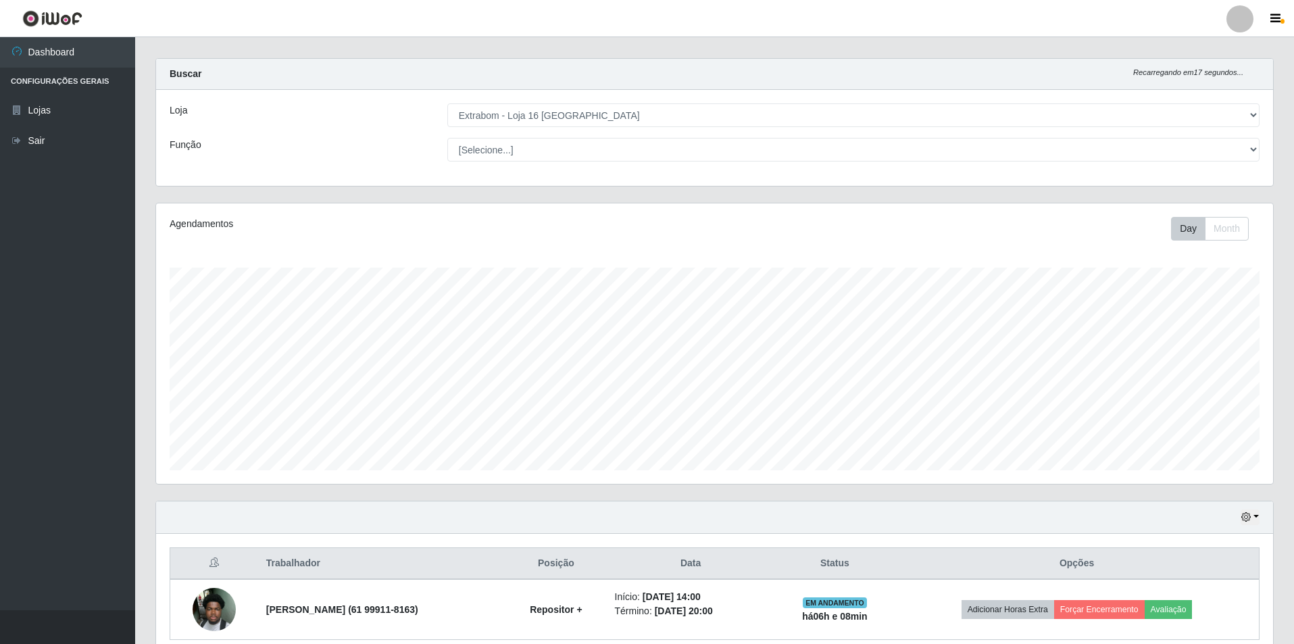
scroll to position [73, 0]
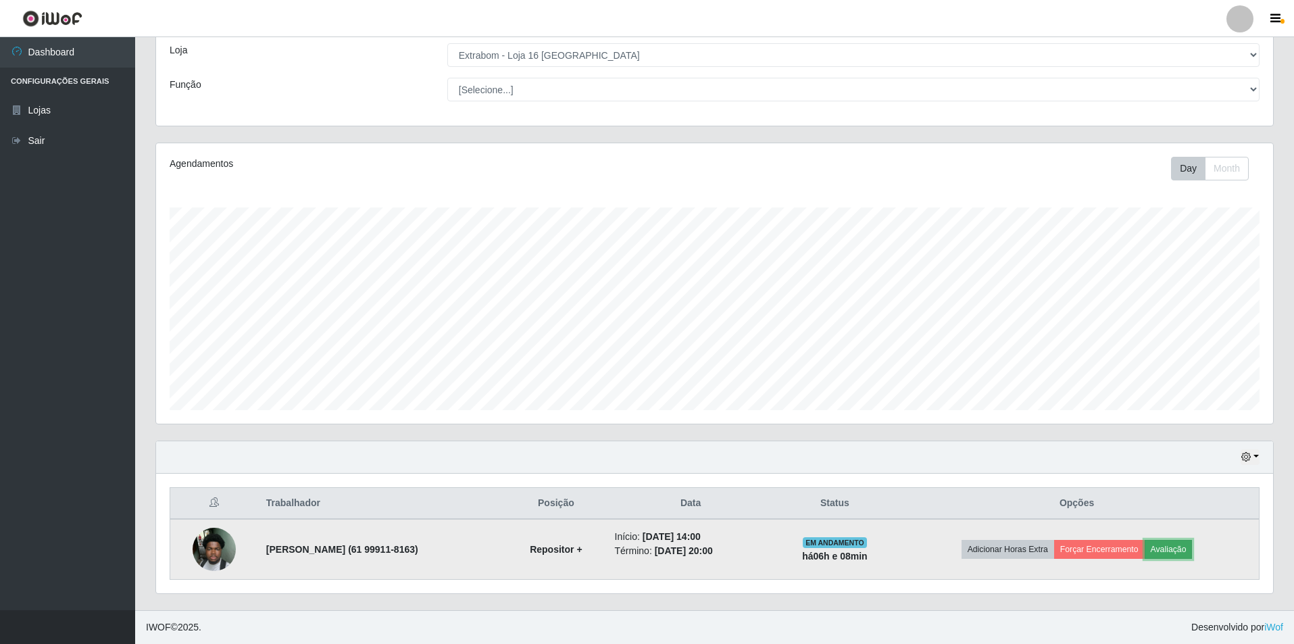
click at [1192, 549] on button "Avaliação" at bounding box center [1168, 549] width 48 height 19
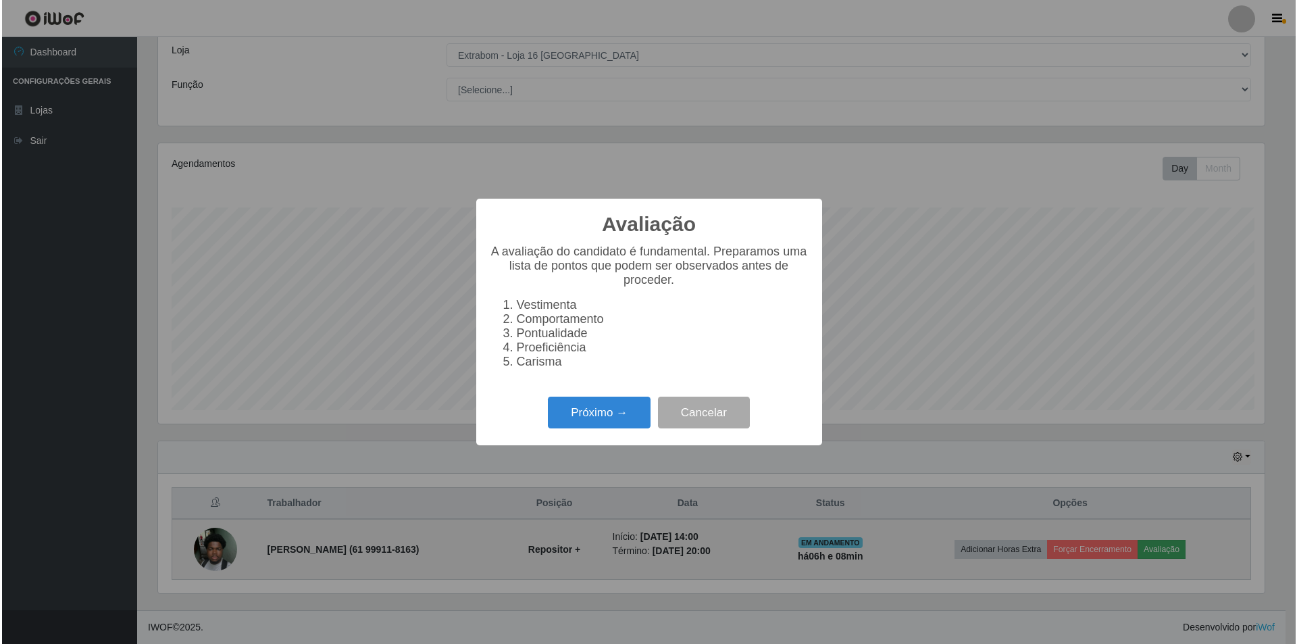
scroll to position [280, 1110]
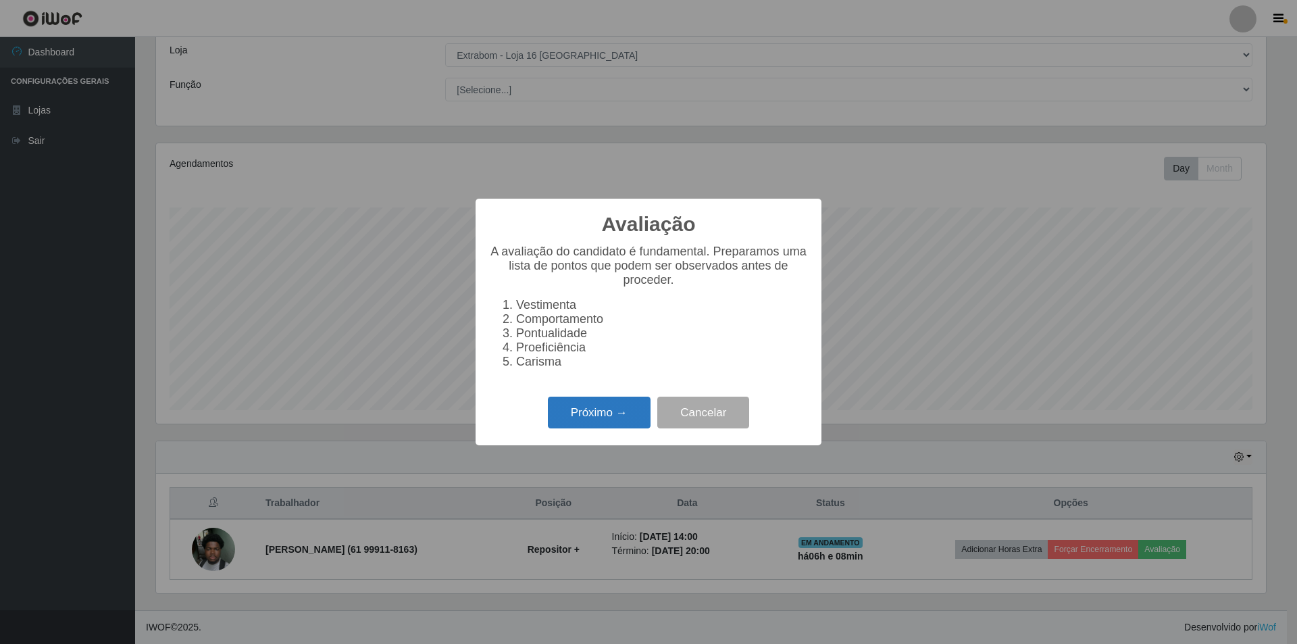
click at [597, 413] on button "Próximo →" at bounding box center [599, 413] width 103 height 32
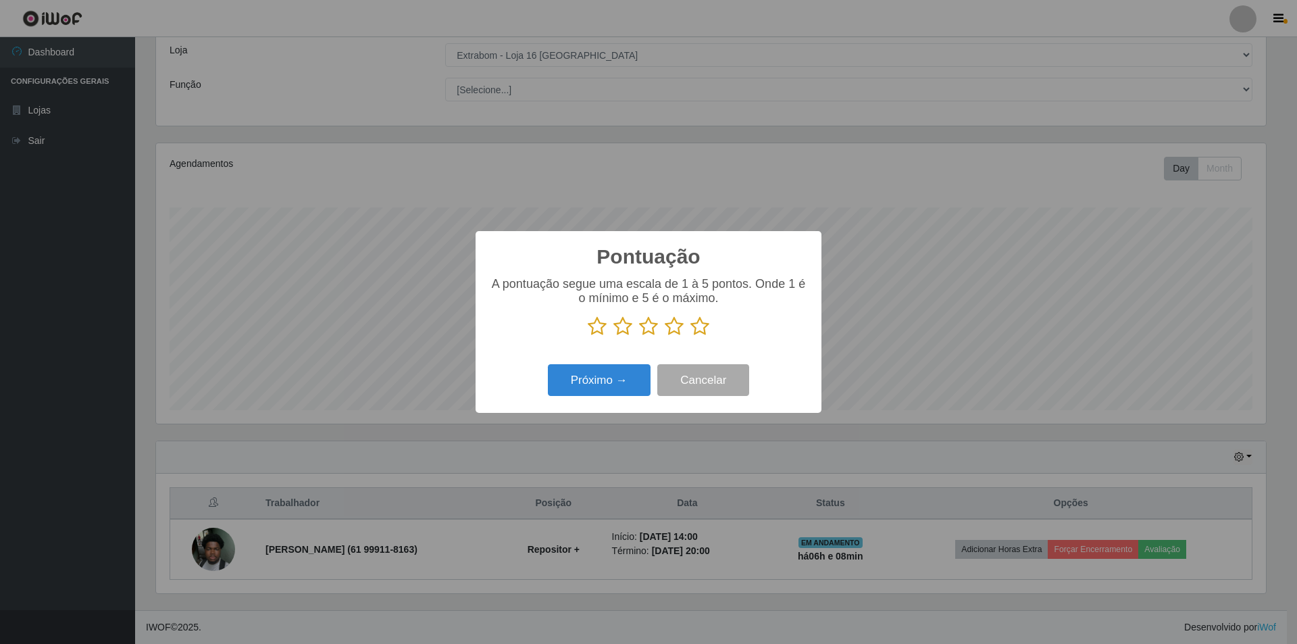
scroll to position [675280, 674450]
click at [594, 332] on icon at bounding box center [597, 326] width 19 height 20
click at [588, 336] on input "radio" at bounding box center [588, 336] width 0 height 0
click at [586, 384] on button "Próximo →" at bounding box center [599, 380] width 103 height 32
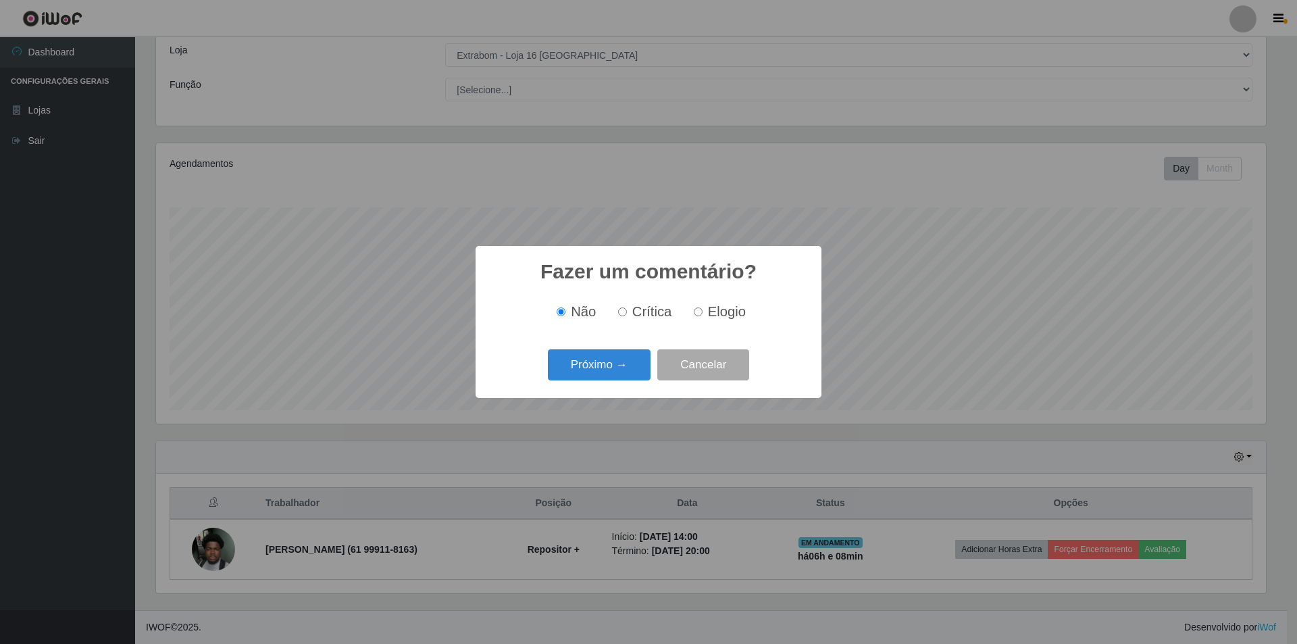
scroll to position [0, 0]
click at [623, 312] on input "Crítica" at bounding box center [622, 311] width 9 height 9
radio input "true"
click at [589, 366] on button "Próximo →" at bounding box center [599, 365] width 103 height 32
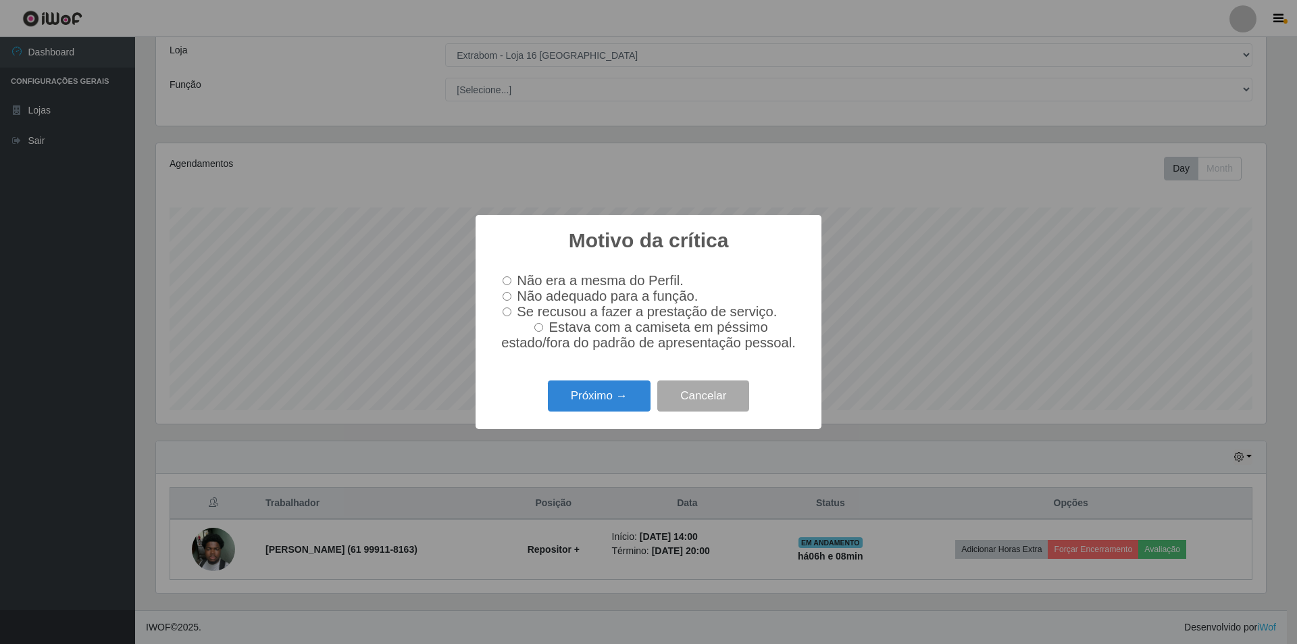
click at [509, 293] on input "Não adequado para a função." at bounding box center [507, 296] width 9 height 9
radio input "true"
click at [584, 392] on button "Próximo →" at bounding box center [599, 396] width 103 height 32
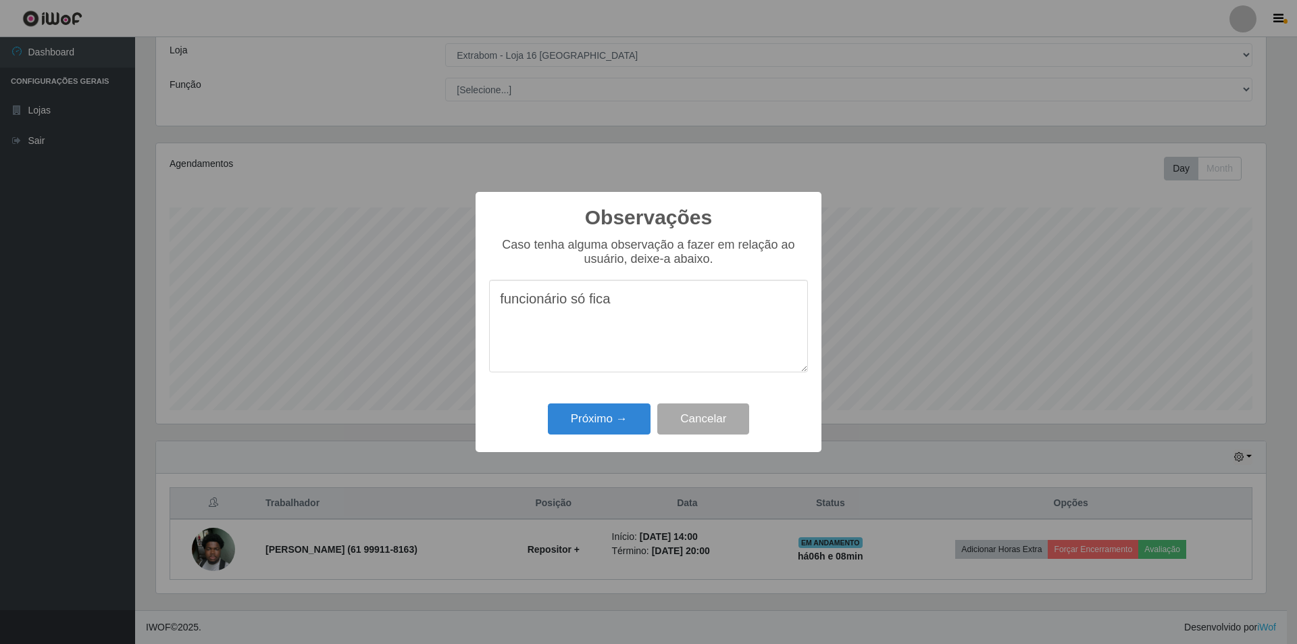
click at [620, 306] on textarea "funcionário só fica" at bounding box center [648, 326] width 319 height 93
type textarea "funcionário só fica andando pela loja com o celular na mão."
click at [590, 423] on button "Próximo →" at bounding box center [599, 419] width 103 height 32
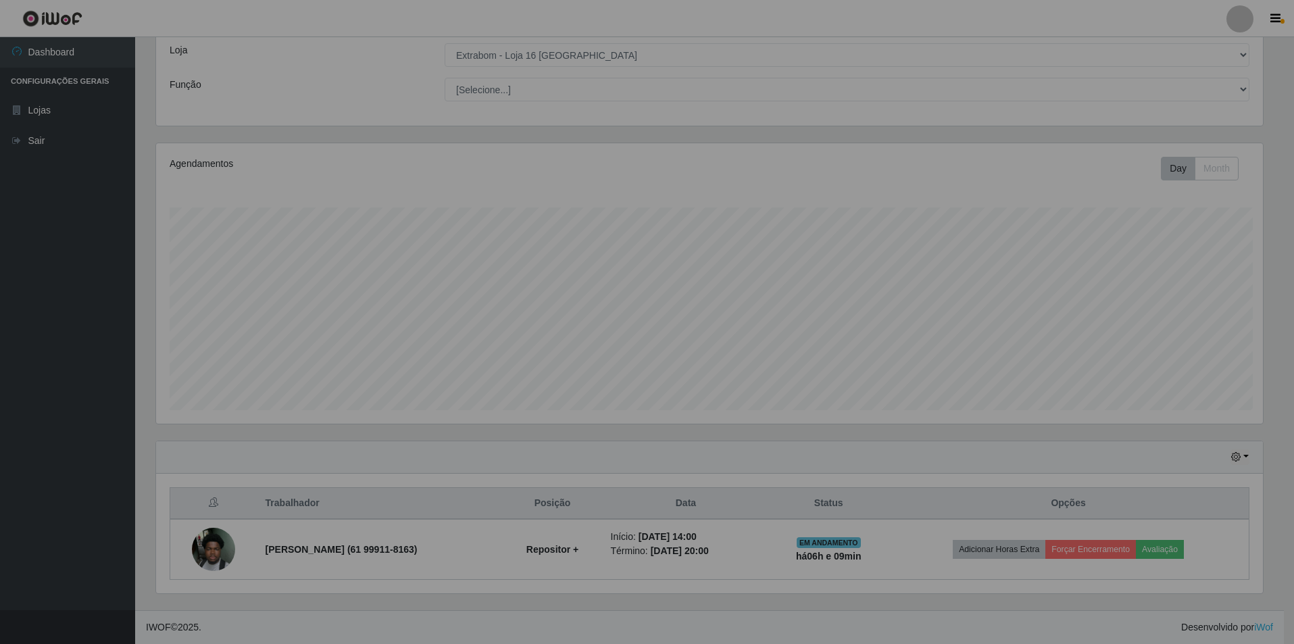
scroll to position [280, 1117]
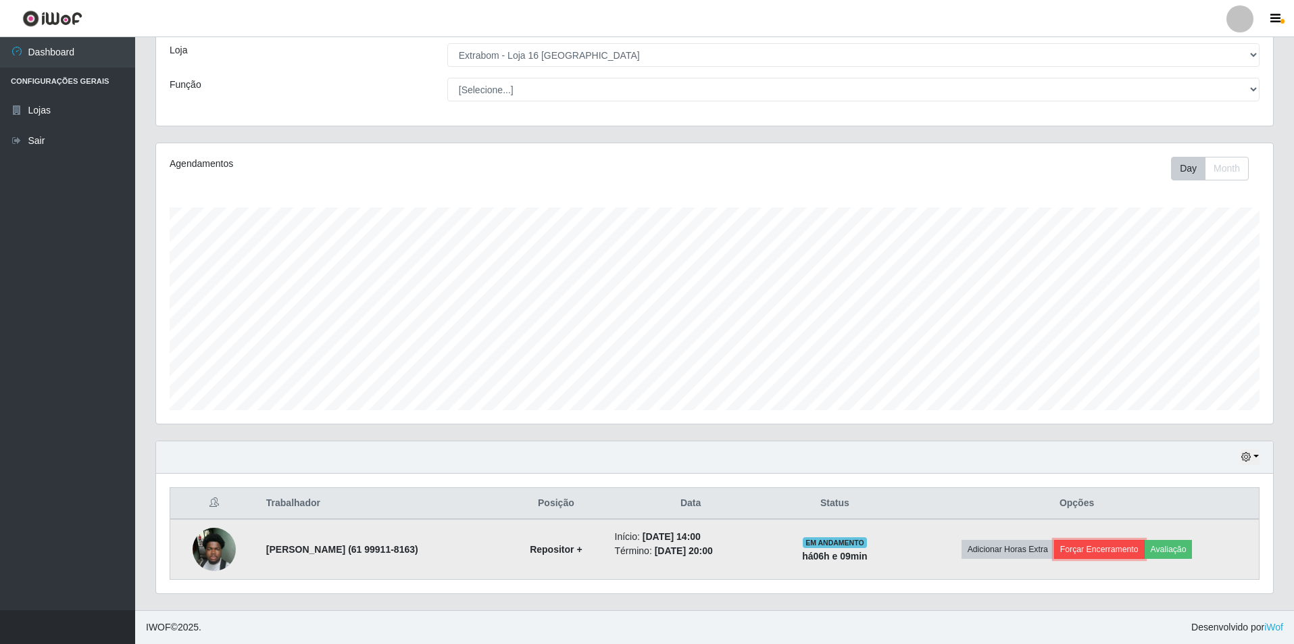
click at [1142, 551] on button "Forçar Encerramento" at bounding box center [1099, 549] width 91 height 19
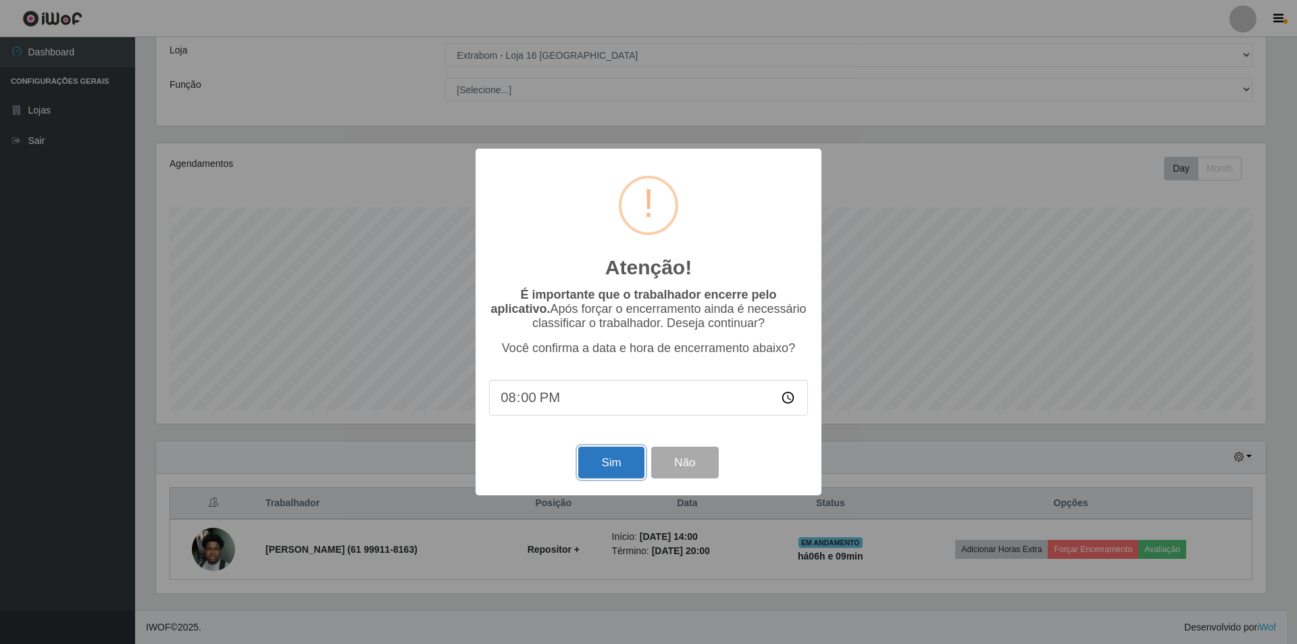
click at [606, 459] on button "Sim" at bounding box center [611, 463] width 66 height 32
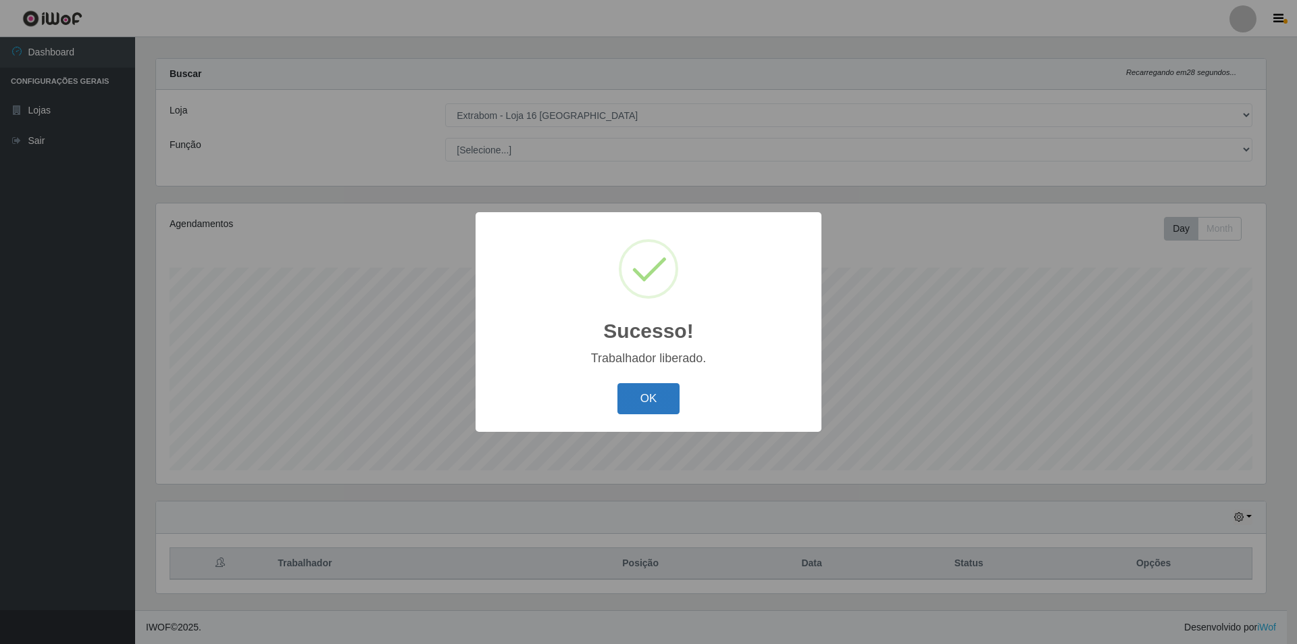
click at [667, 395] on button "OK" at bounding box center [648, 399] width 63 height 32
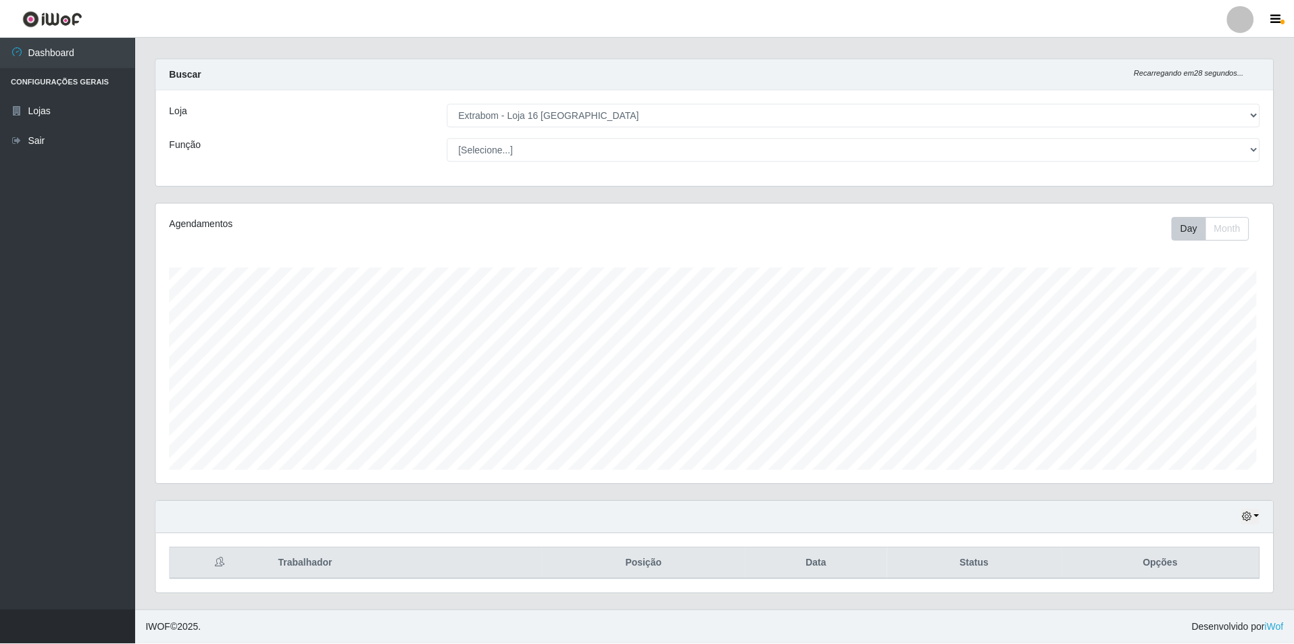
scroll to position [280, 1117]
